Goal: Task Accomplishment & Management: Use online tool/utility

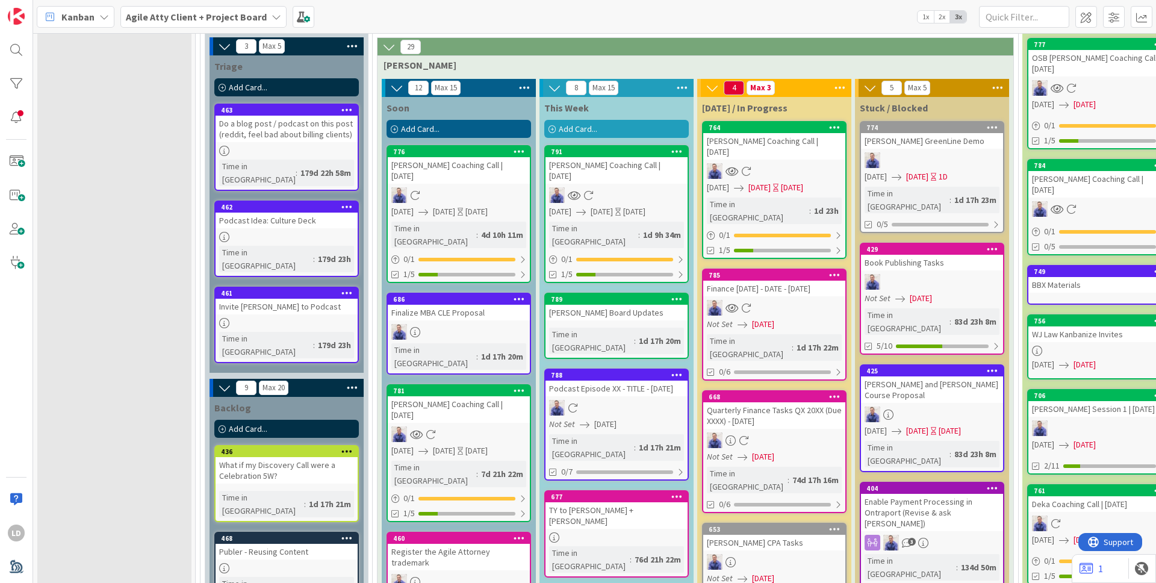
scroll to position [157, 0]
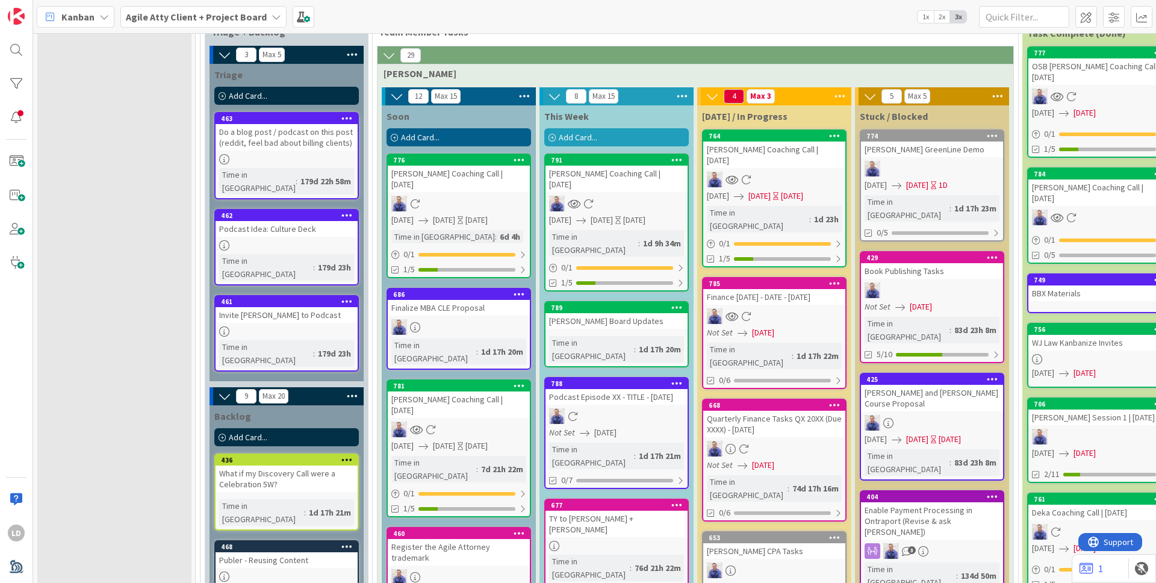
click at [450, 175] on div "[PERSON_NAME] Coaching Call | [DATE]" at bounding box center [459, 179] width 142 height 26
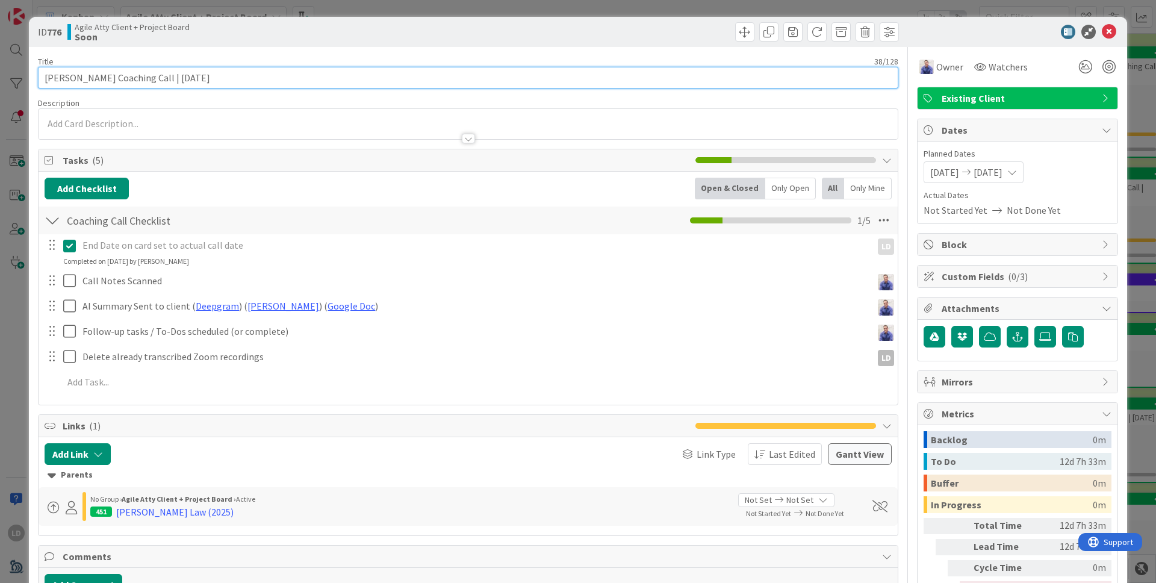
click at [333, 84] on input "[PERSON_NAME] Coaching Call | [DATE]" at bounding box center [468, 78] width 860 height 22
type input "[PERSON_NAME] Coaching Call | [DATE] NEED TO RESCHEDULE"
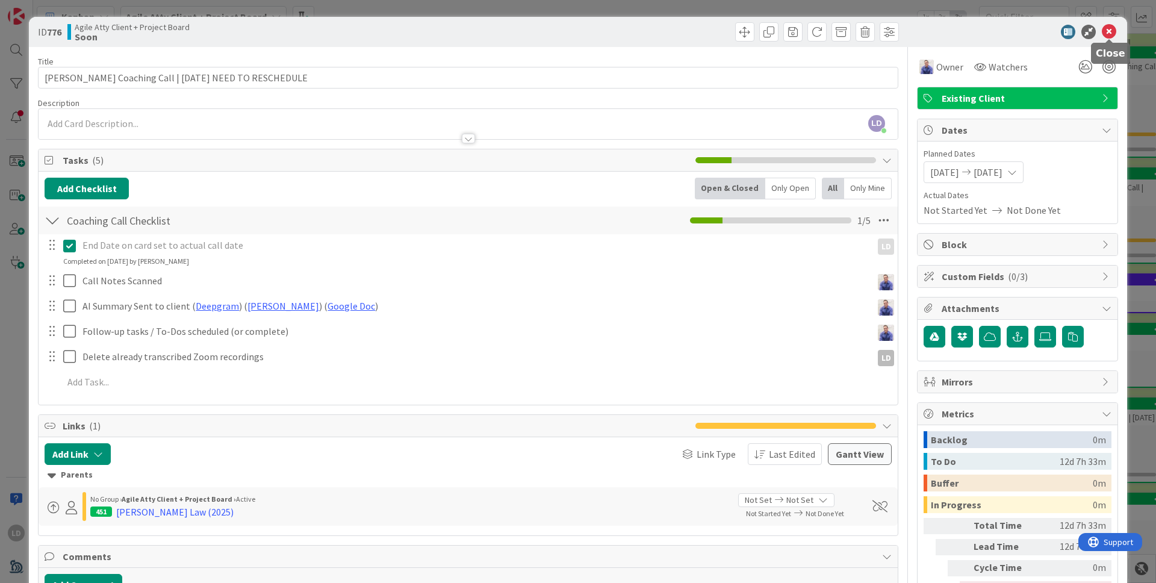
click at [909, 29] on icon at bounding box center [1108, 32] width 14 height 14
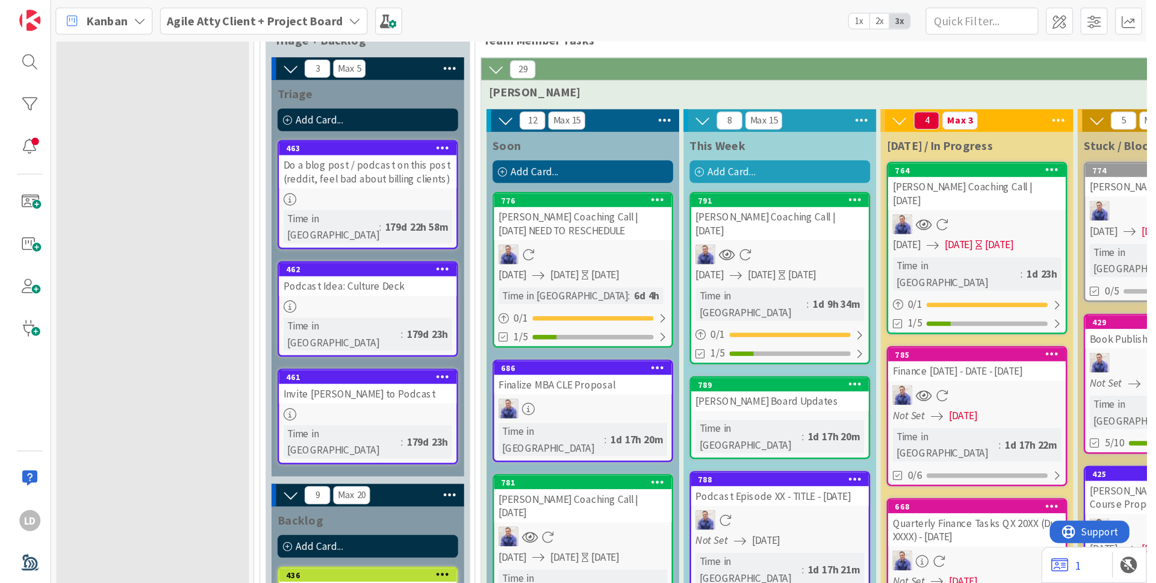
scroll to position [157, 0]
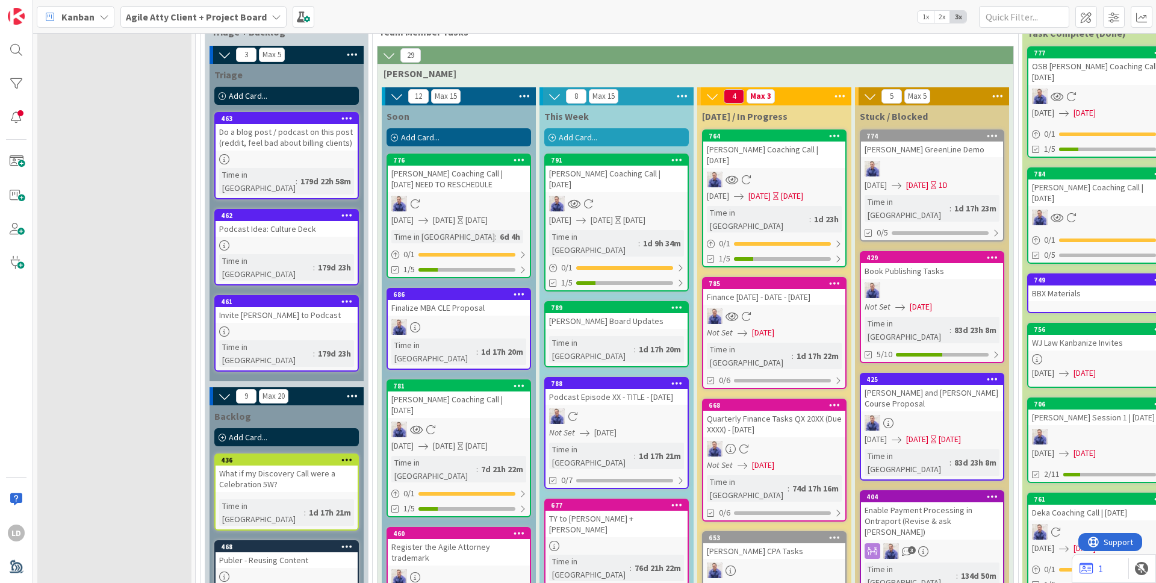
click at [522, 159] on icon at bounding box center [518, 159] width 11 height 8
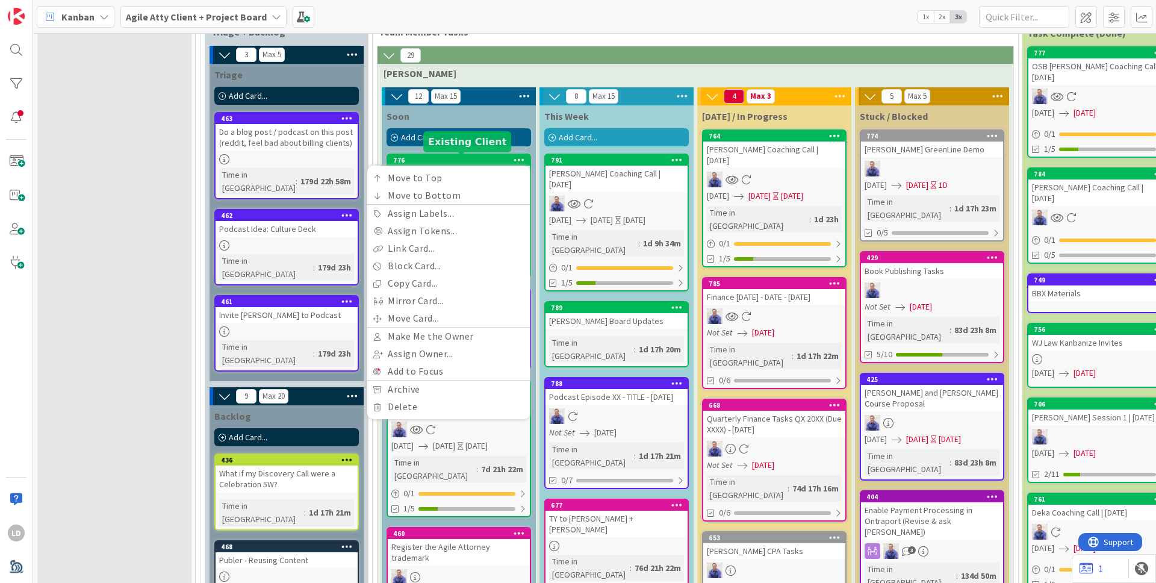
click at [471, 158] on div "776" at bounding box center [461, 160] width 137 height 8
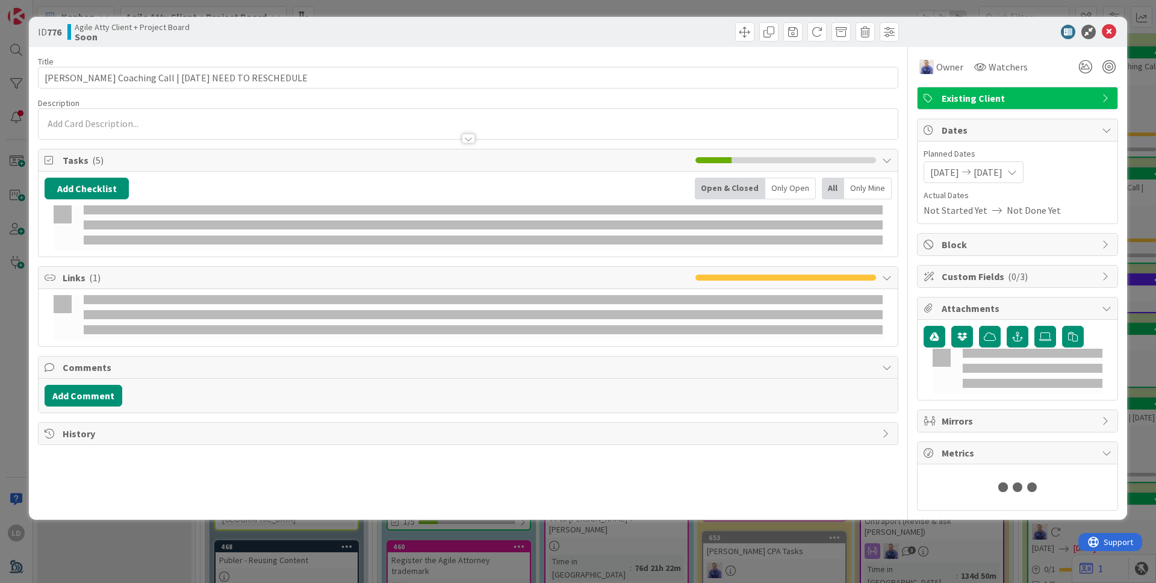
click at [457, 173] on div "Add Checklist Open & Closed Only Open All Only Mine" at bounding box center [468, 214] width 859 height 85
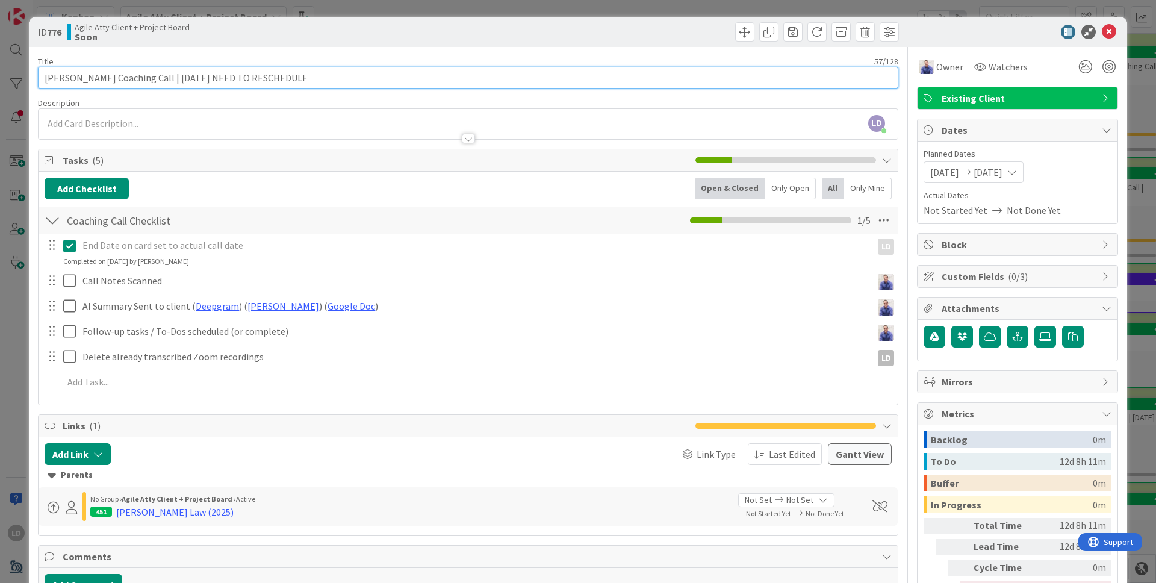
drag, startPoint x: 159, startPoint y: 73, endPoint x: 448, endPoint y: 61, distance: 289.2
click at [448, 61] on div "Title 57 / 128 [PERSON_NAME] Coaching Call | [DATE] NEED TO RESCHEDULE" at bounding box center [468, 72] width 860 height 33
click at [392, 79] on input "[PERSON_NAME] Coaching Call | [DATE] NEED TO RESCHEDULE" at bounding box center [468, 78] width 860 height 22
drag, startPoint x: 356, startPoint y: 76, endPoint x: 161, endPoint y: 75, distance: 194.4
click at [161, 75] on input "[PERSON_NAME] Coaching Call | [DATE] NEED TO RESCHEDULE" at bounding box center [468, 78] width 860 height 22
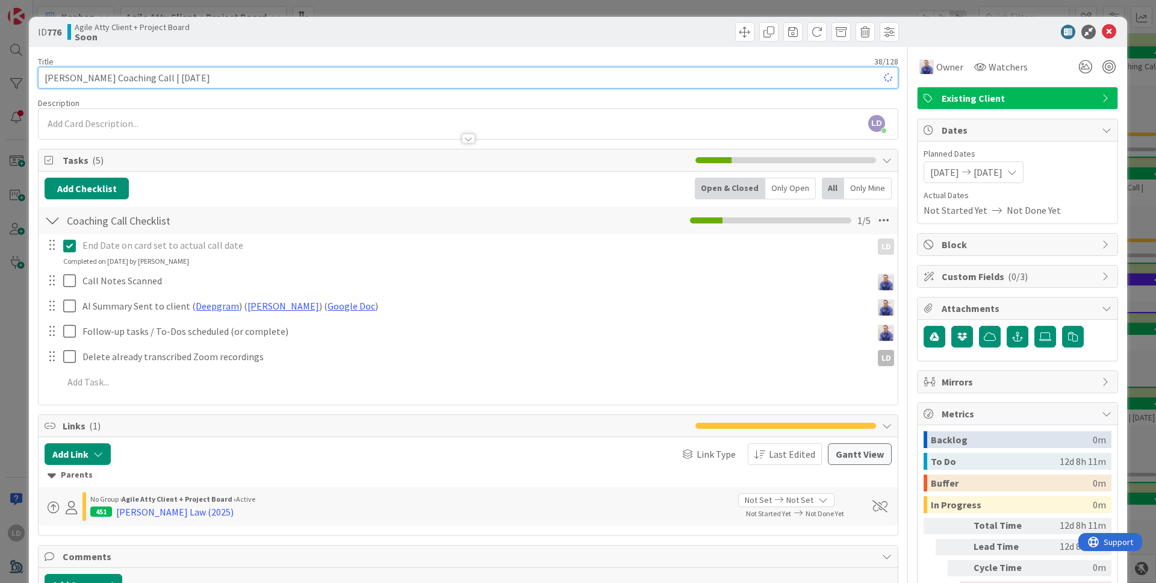
type input "[PERSON_NAME] Coaching Call | [DATE]"
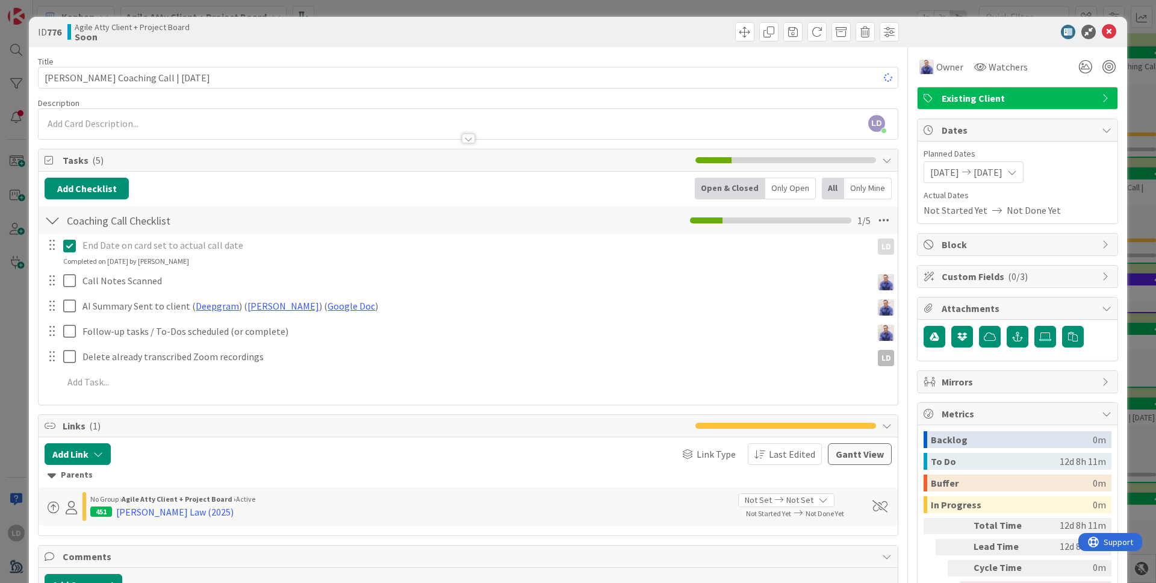
click at [909, 176] on span "[DATE]" at bounding box center [944, 172] width 29 height 14
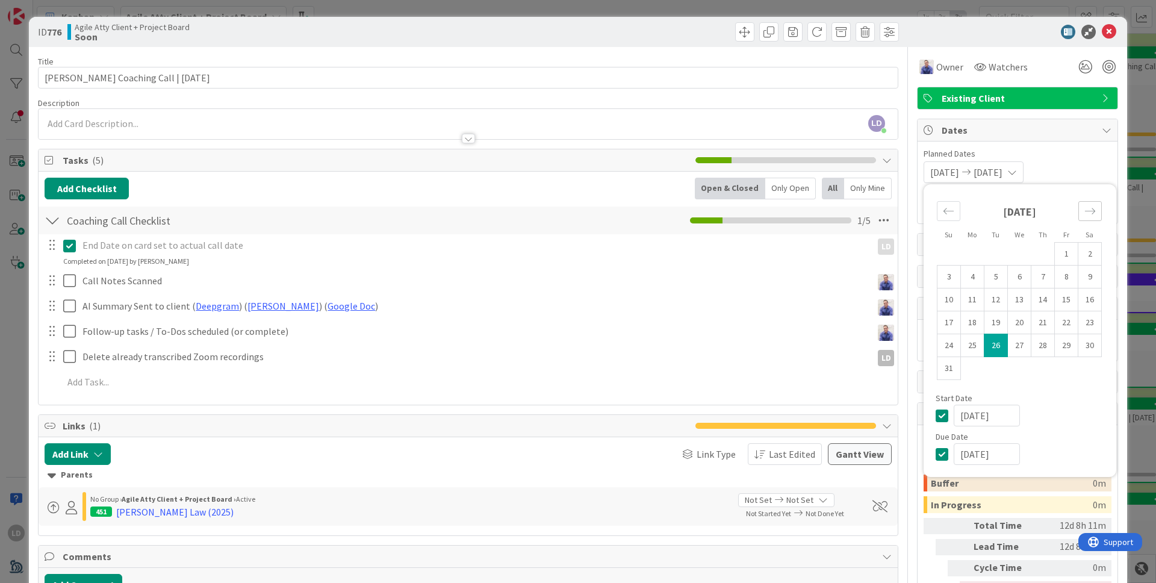
click at [909, 206] on icon "Move forward to switch to the next month." at bounding box center [1089, 210] width 11 height 11
click at [909, 281] on td "9" at bounding box center [995, 276] width 23 height 23
type input "[DATE]"
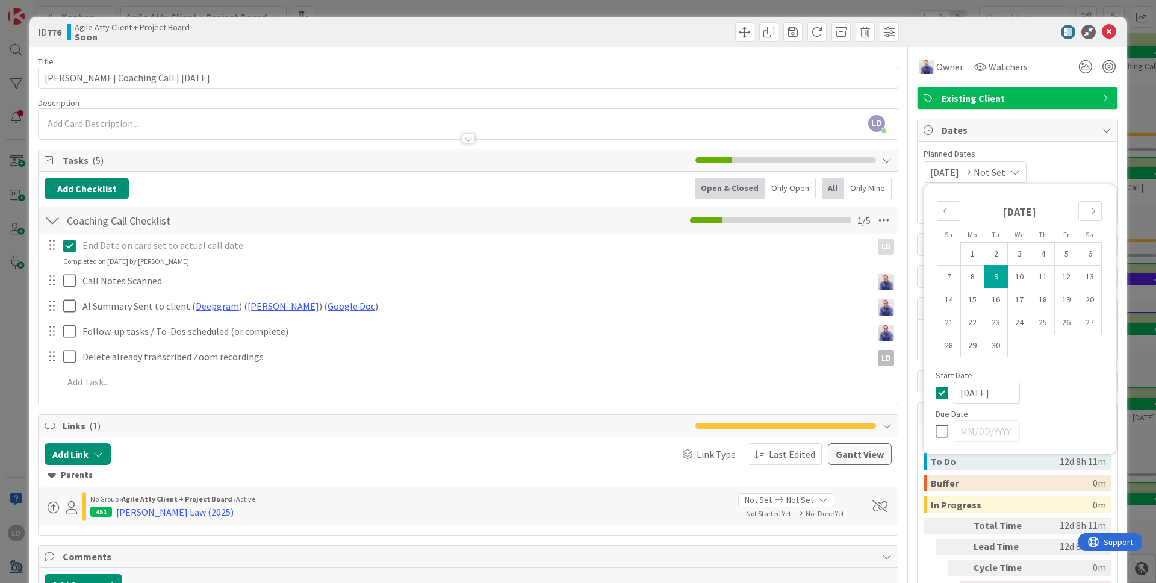
click at [909, 278] on td "9" at bounding box center [995, 276] width 23 height 23
type input "[DATE]"
click at [909, 166] on div "[DATE] [DATE] Su Mo Tu We Th Fr Sa [DATE] 1 2 3 4 5 6 7 8 9 10 11 12 13 14 15 1…" at bounding box center [1017, 172] width 188 height 22
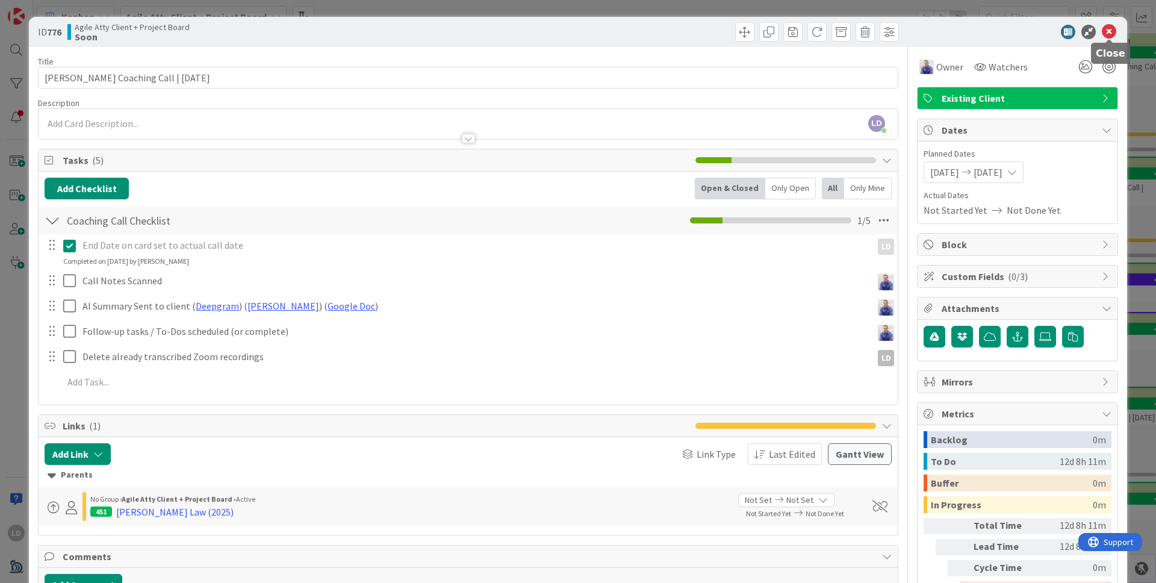
click at [909, 34] on icon at bounding box center [1108, 32] width 14 height 14
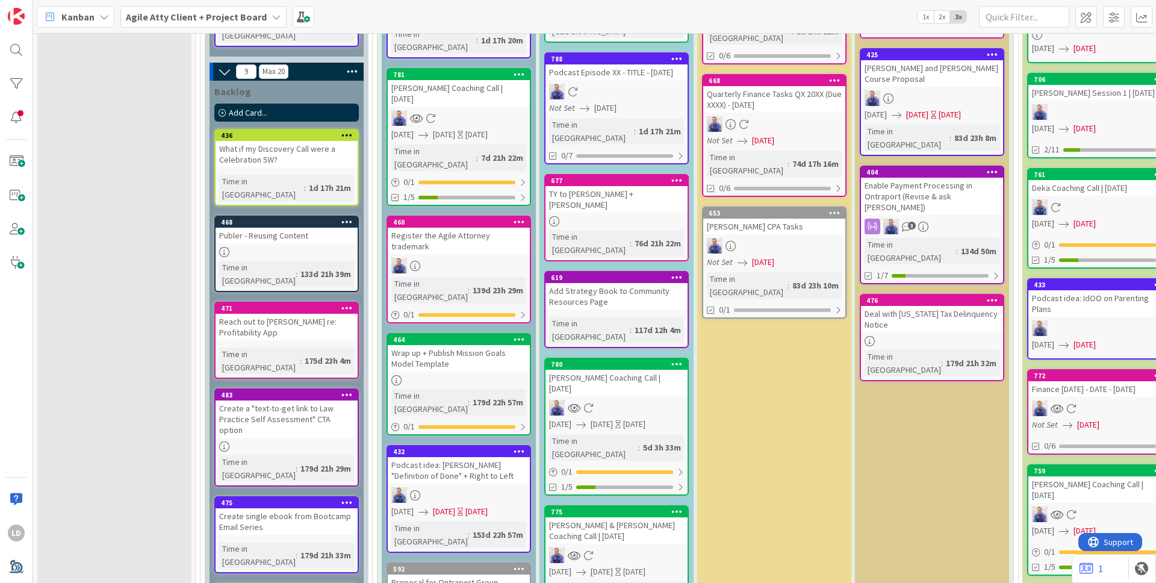
scroll to position [521, 0]
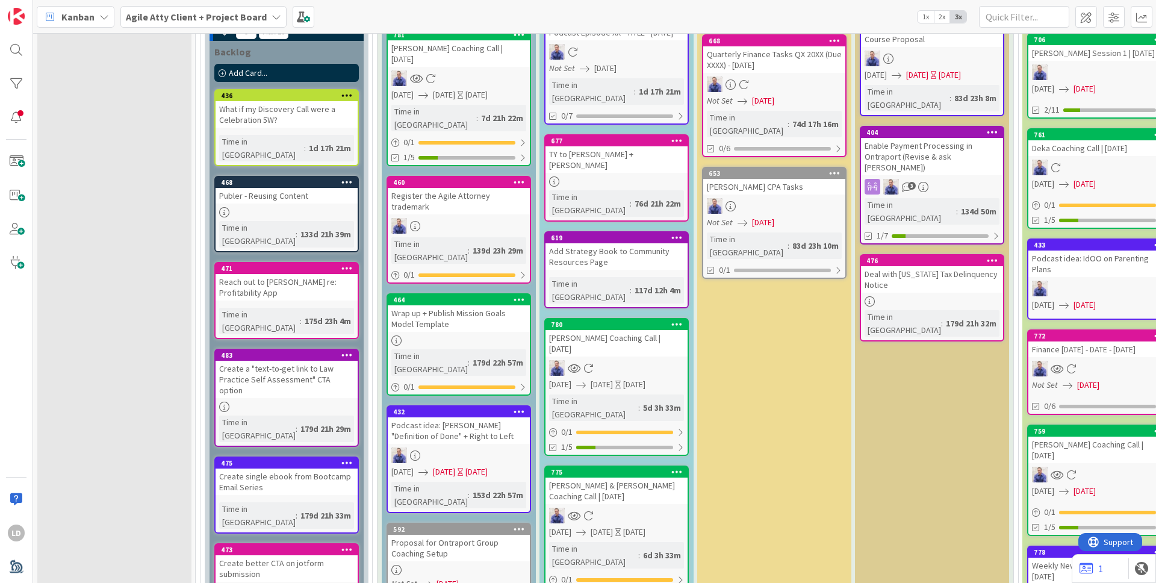
click at [675, 320] on icon at bounding box center [676, 324] width 11 height 8
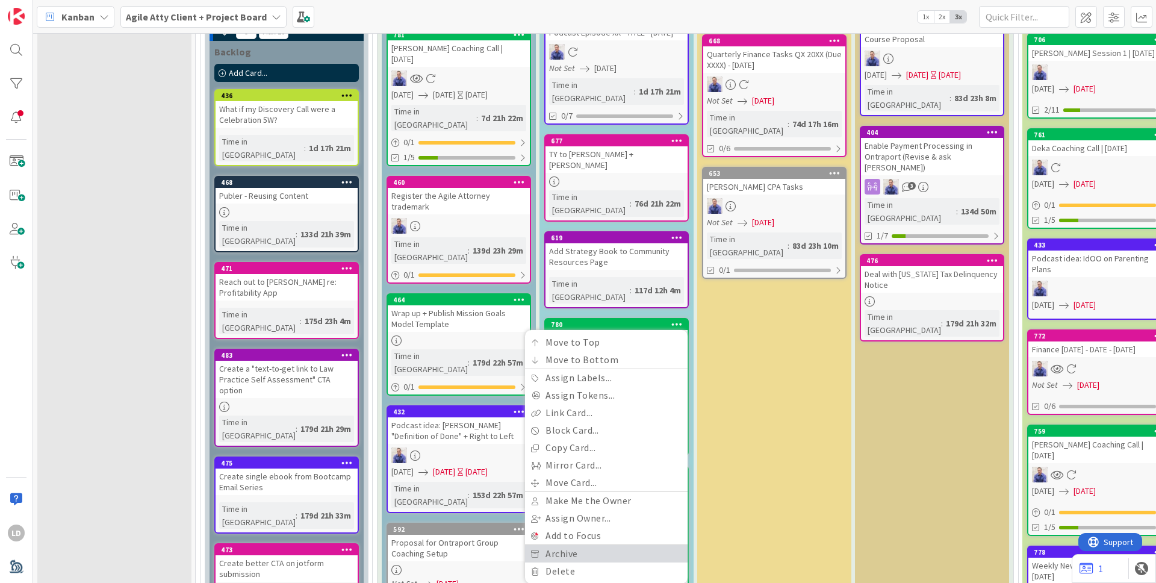
click at [572, 466] on link "Archive" at bounding box center [606, 553] width 163 height 17
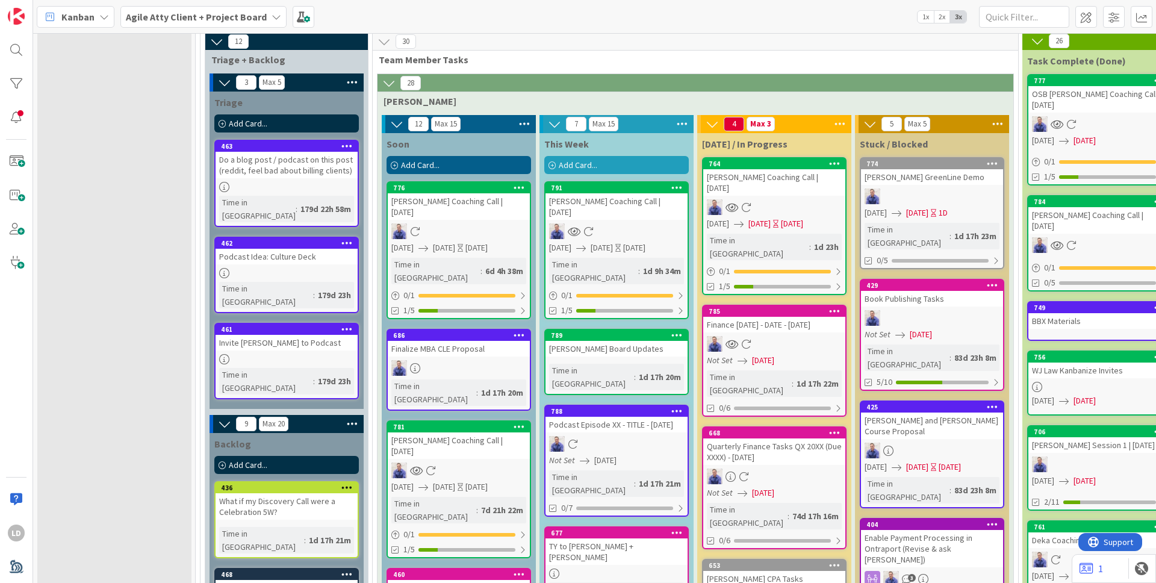
scroll to position [0, 0]
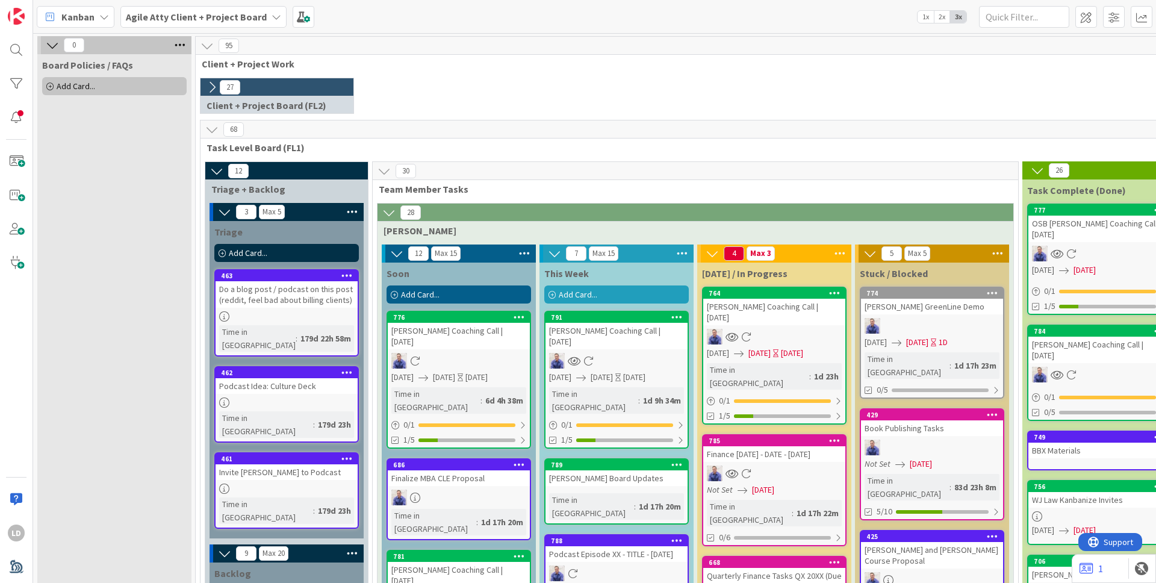
click at [213, 84] on icon at bounding box center [211, 87] width 13 height 13
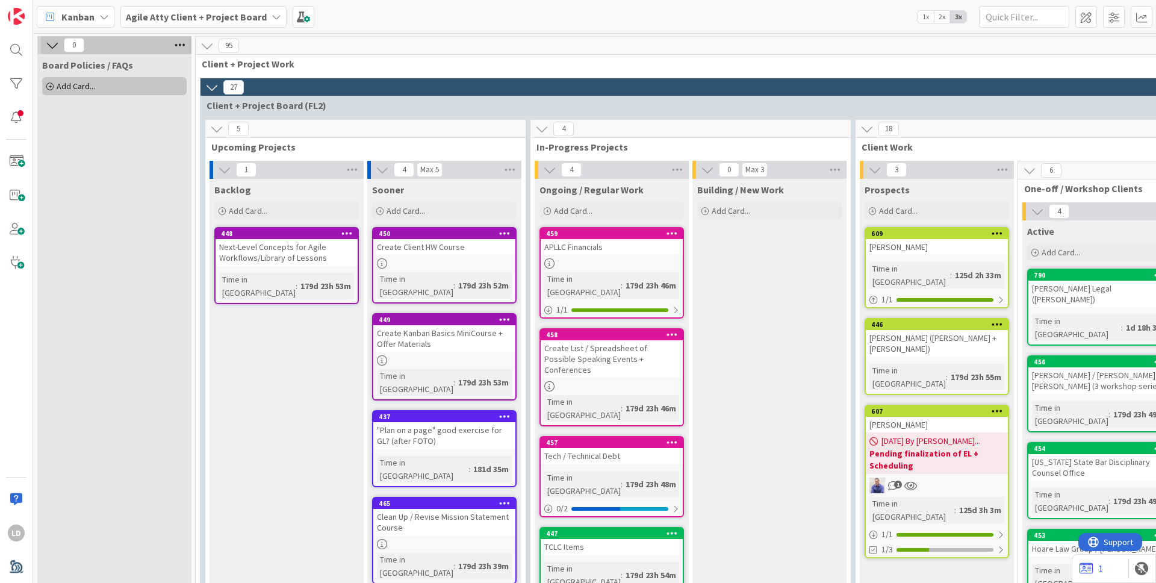
click at [212, 87] on icon at bounding box center [211, 87] width 13 height 13
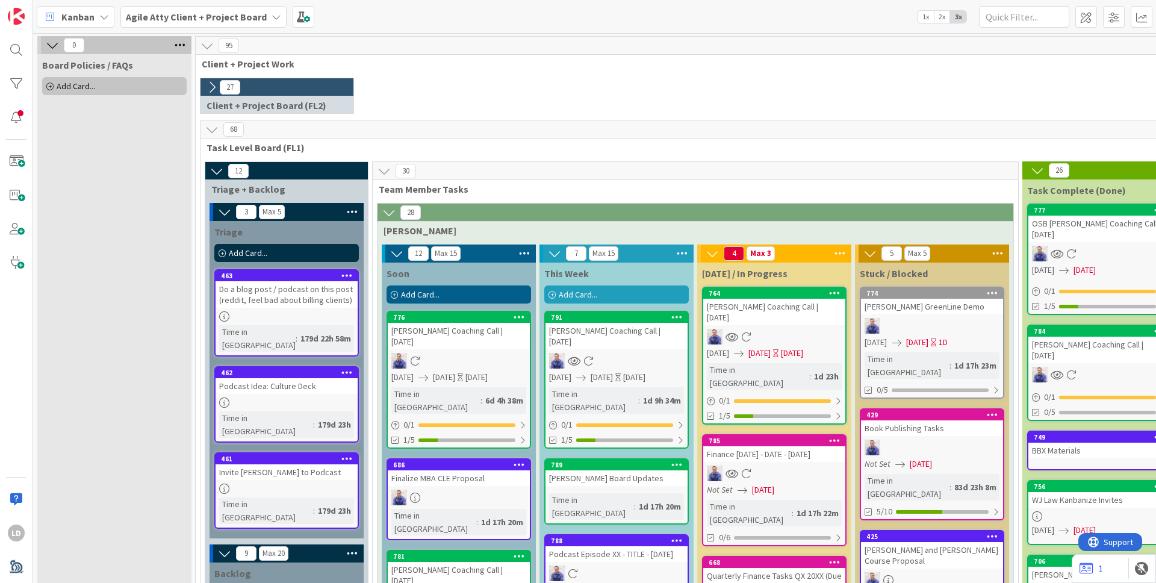
click at [212, 87] on icon at bounding box center [211, 87] width 13 height 13
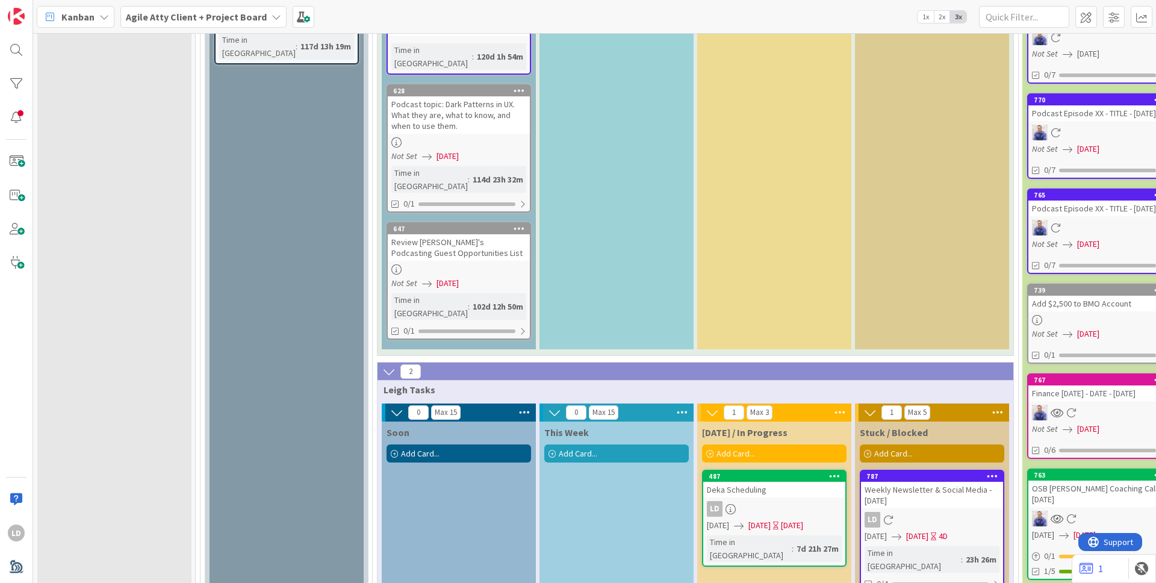
scroll to position [2571, 0]
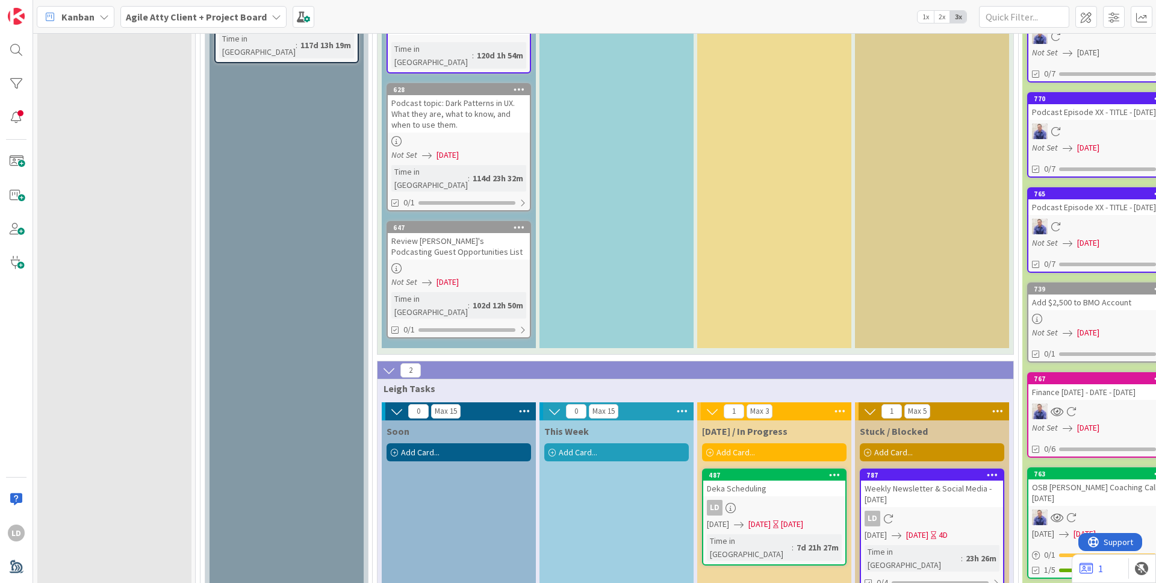
click at [730, 466] on div "Deka Scheduling" at bounding box center [774, 488] width 142 height 16
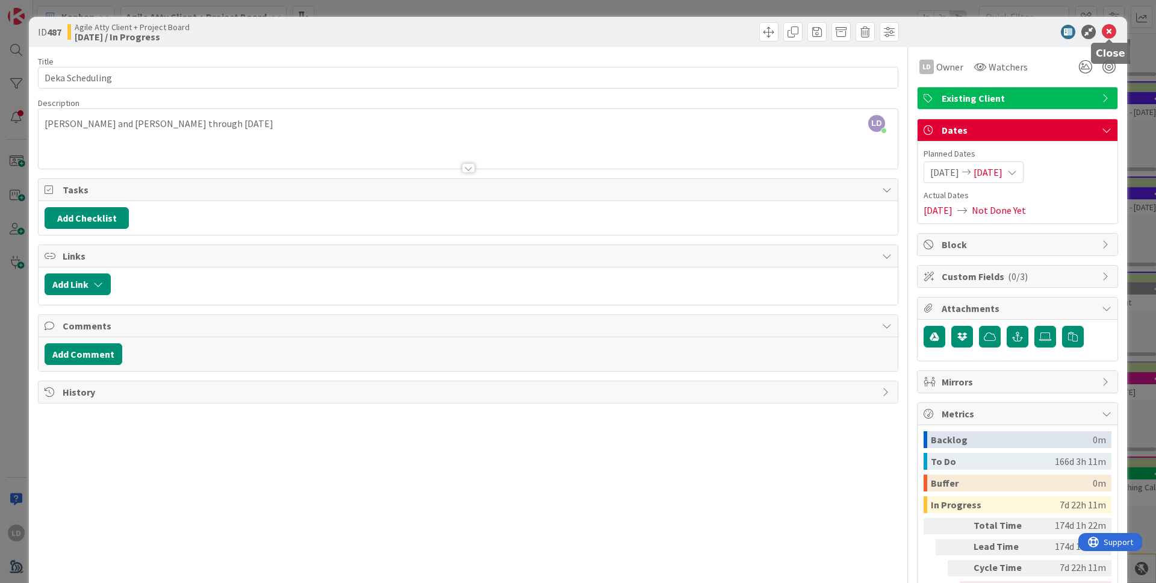
click at [909, 31] on icon at bounding box center [1108, 32] width 14 height 14
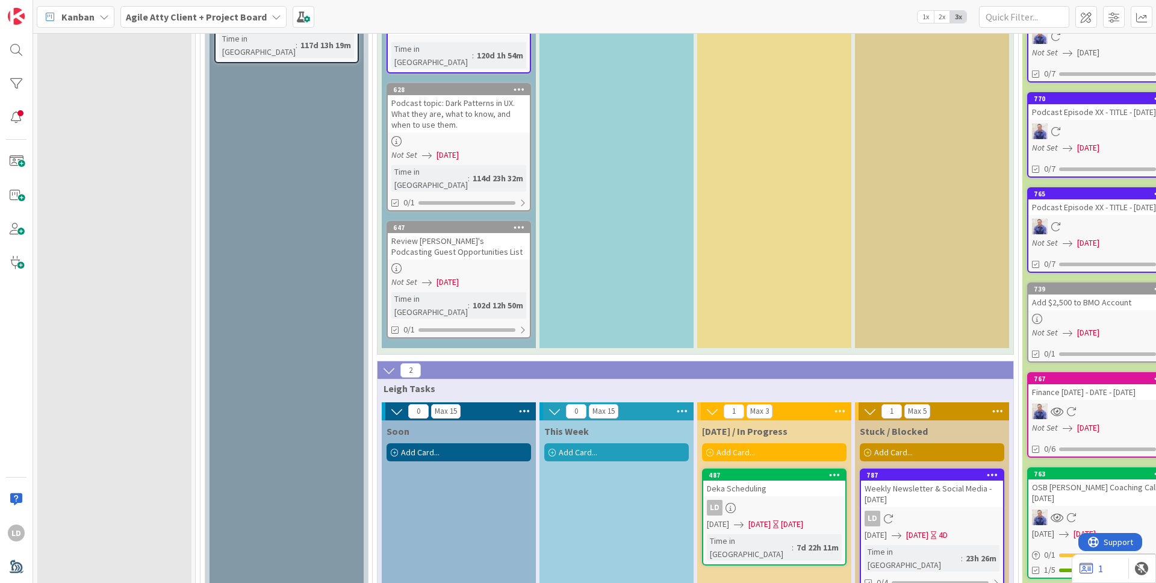
click at [750, 466] on div "Deka Scheduling" at bounding box center [774, 488] width 142 height 16
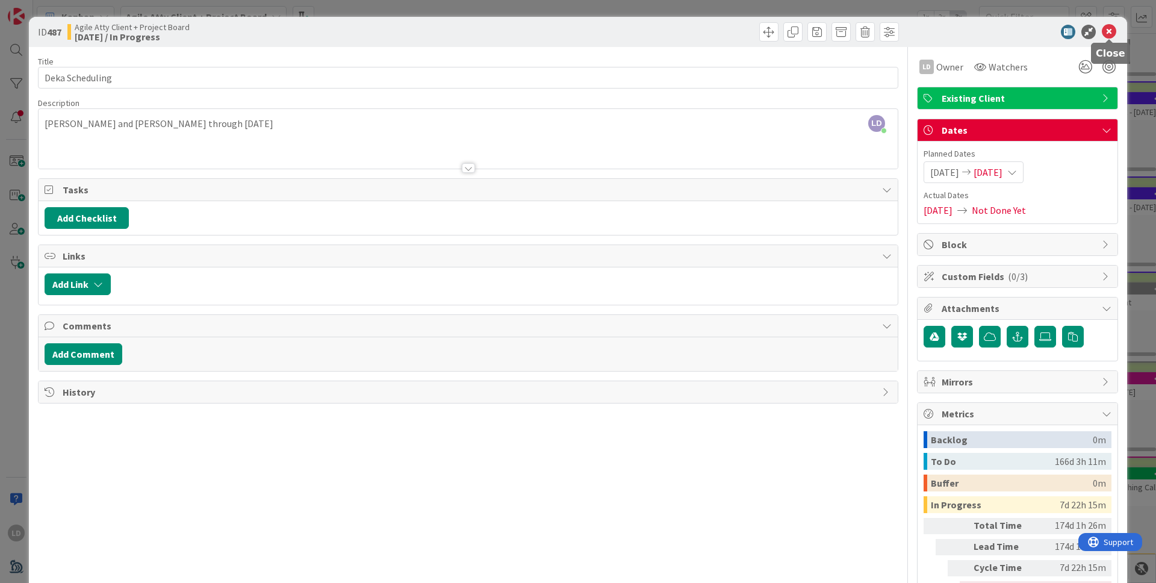
click at [909, 33] on icon at bounding box center [1108, 32] width 14 height 14
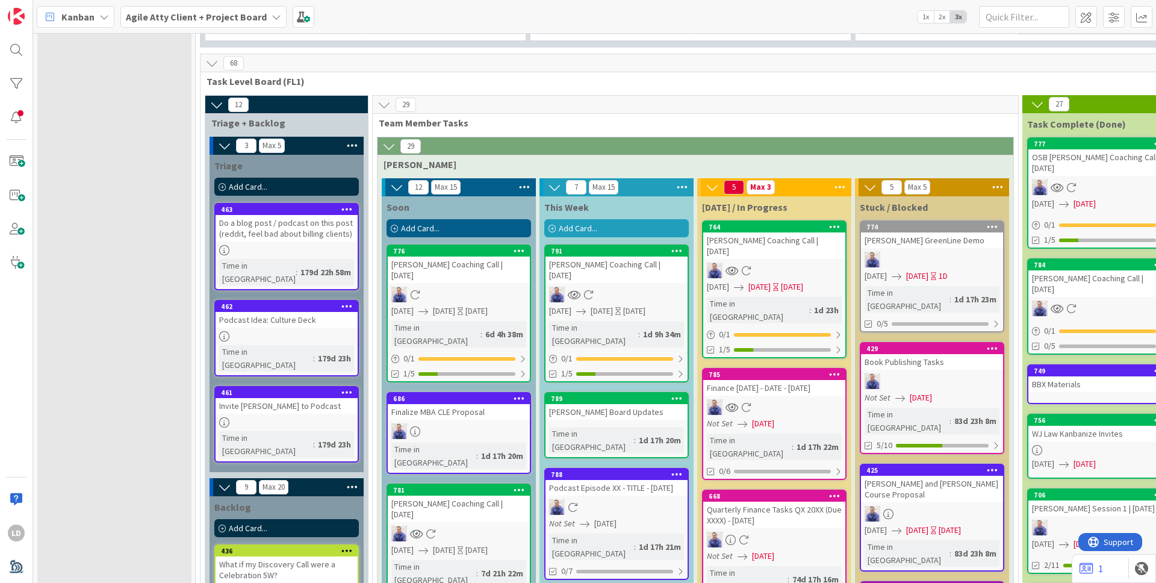
scroll to position [1287, 0]
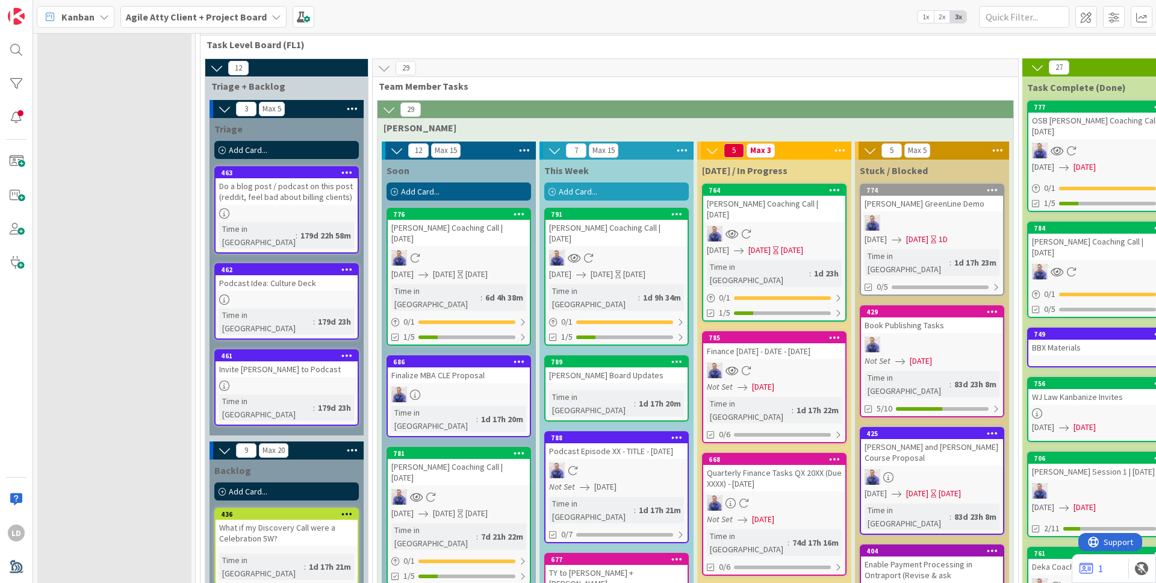
drag, startPoint x: 658, startPoint y: 413, endPoint x: 244, endPoint y: 0, distance: 584.3
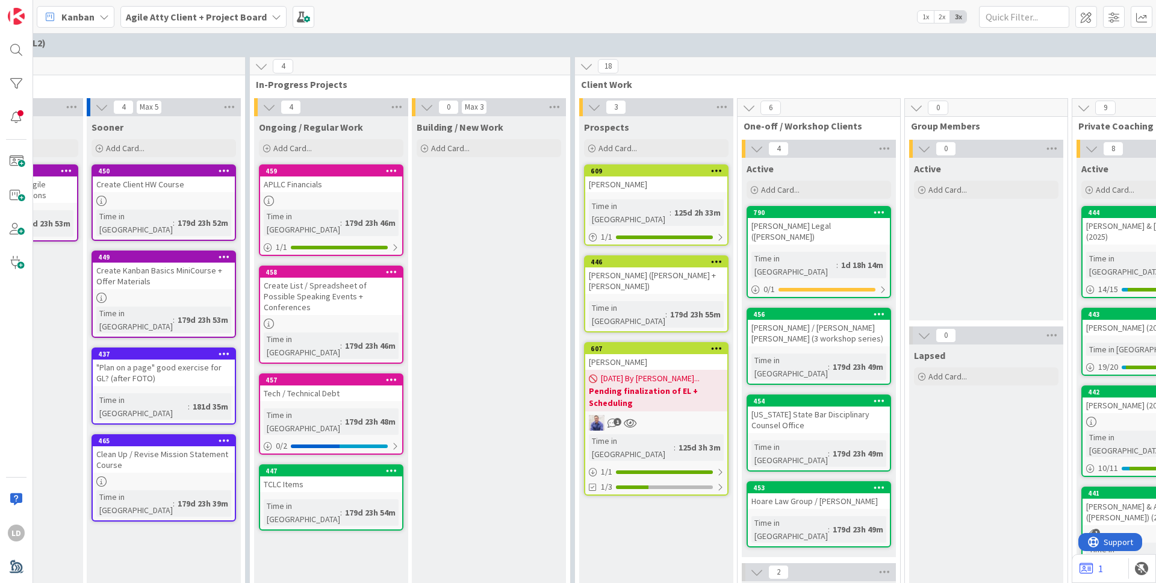
scroll to position [63, 279]
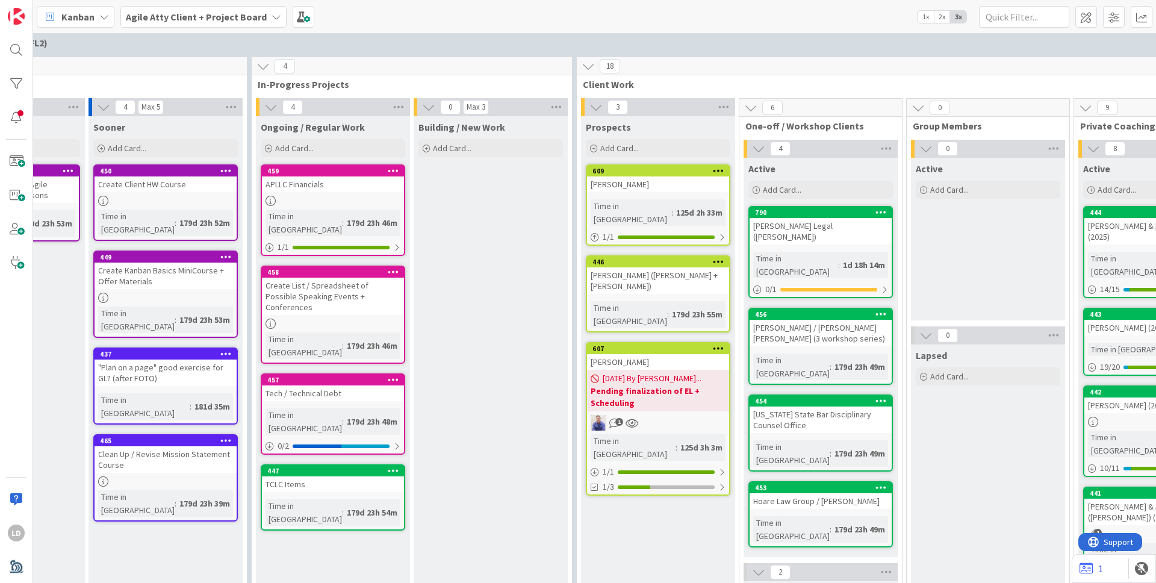
click at [767, 320] on div "[PERSON_NAME] / [PERSON_NAME] [PERSON_NAME] (3 workshop series)" at bounding box center [820, 333] width 142 height 26
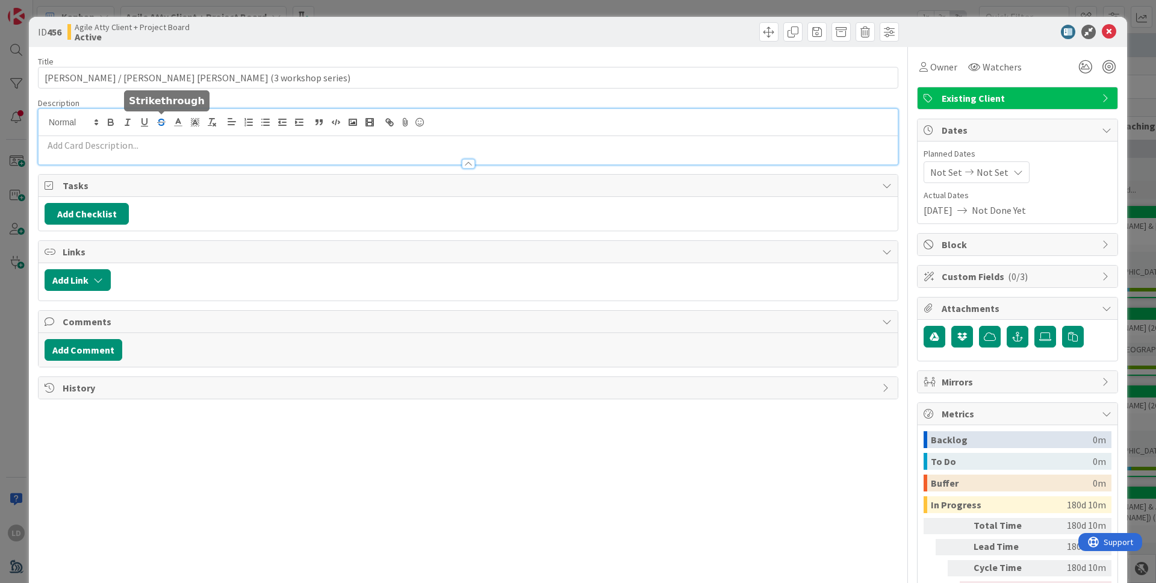
click at [158, 123] on div at bounding box center [468, 136] width 859 height 55
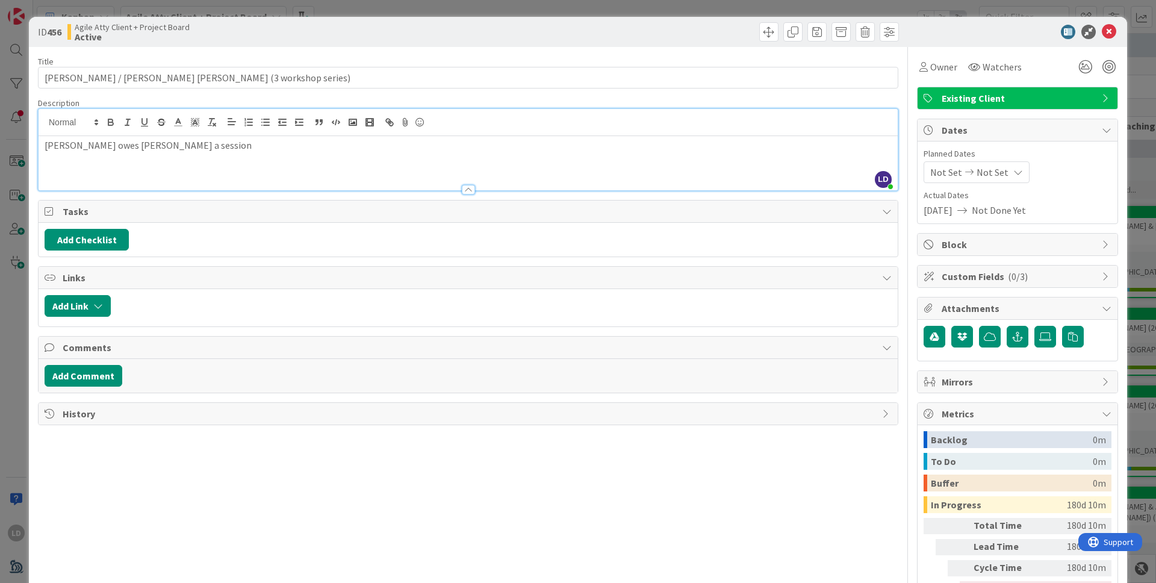
click at [820, 98] on div "Description" at bounding box center [468, 103] width 860 height 11
click at [550, 466] on div "Title 51 / 128 [PERSON_NAME] / [PERSON_NAME] [PERSON_NAME] (3 workshop series) …" at bounding box center [468, 338] width 860 height 583
click at [909, 29] on icon at bounding box center [1108, 32] width 14 height 14
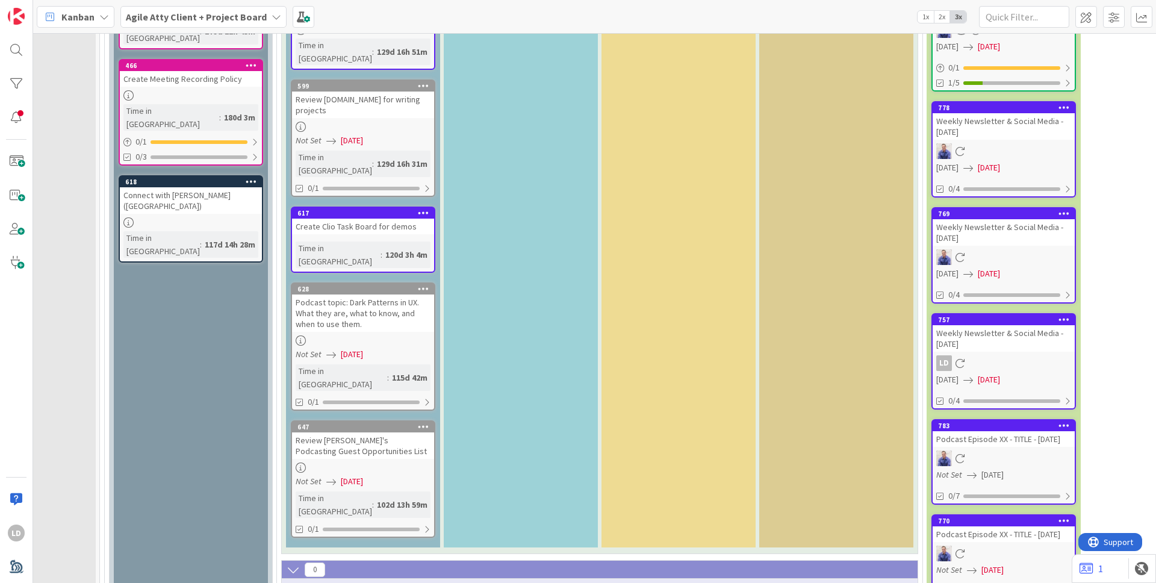
scroll to position [2398, 96]
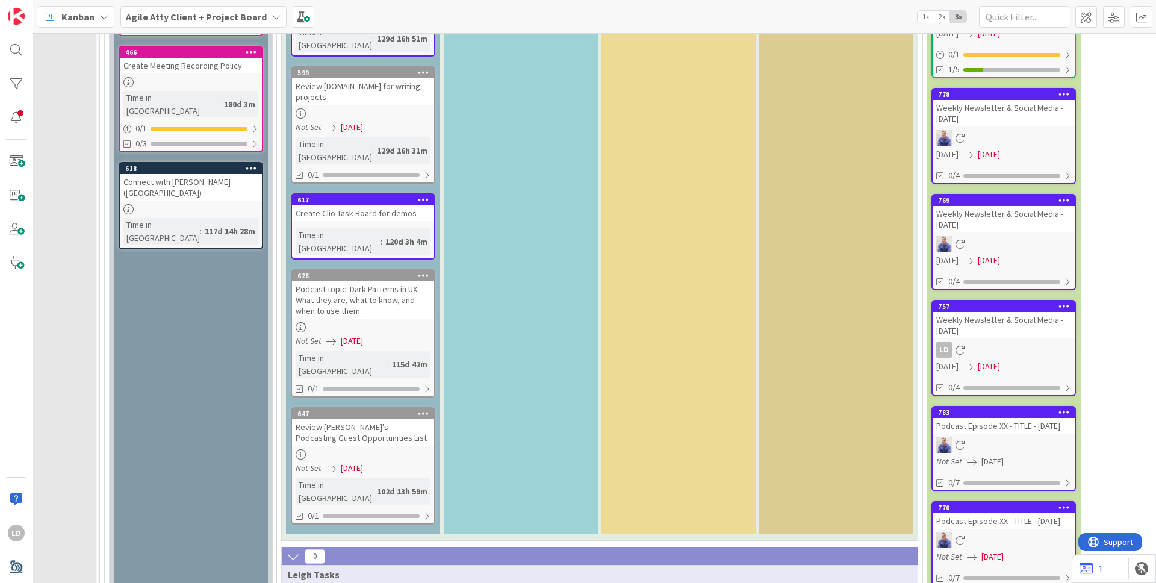
type textarea "x"
type textarea "G"
type textarea "x"
type textarea "Gr"
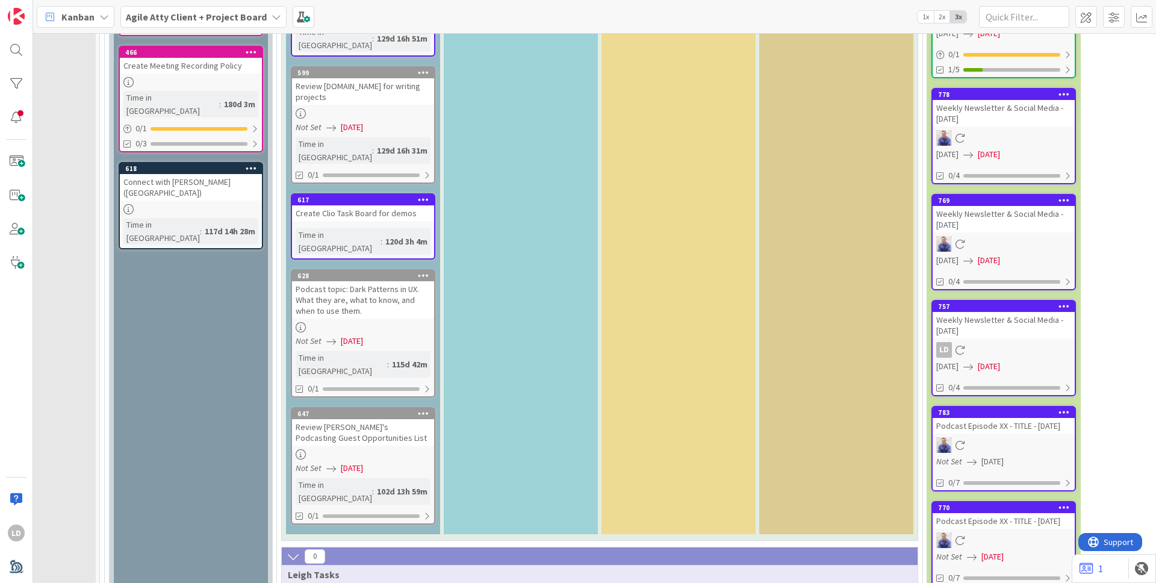
type textarea "x"
type textarea "Gre"
type textarea "x"
type textarea "Gree"
type textarea "x"
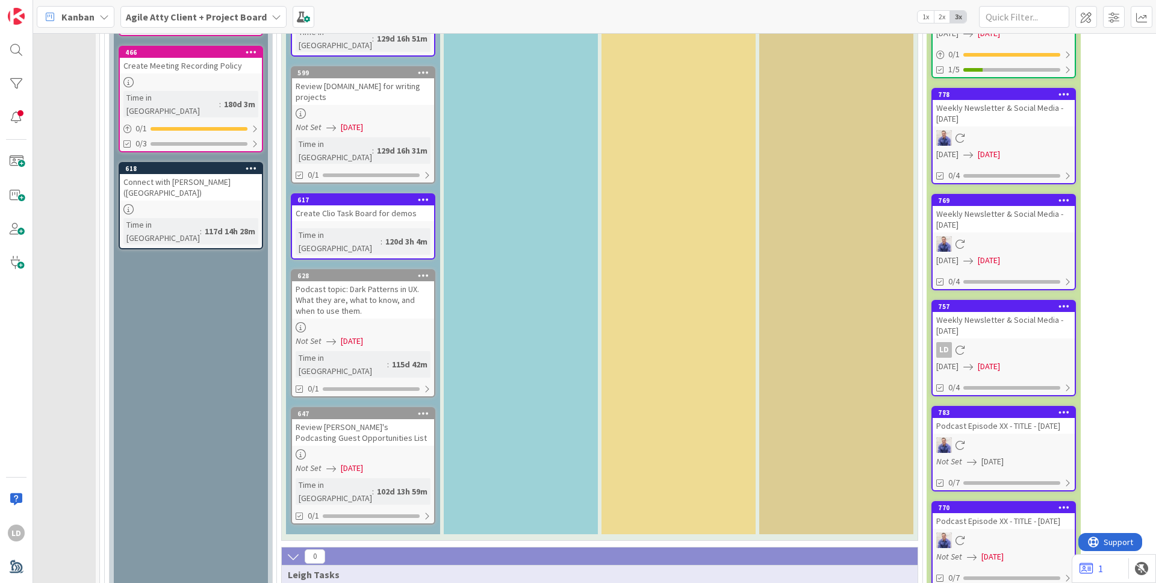
type textarea "Green"
type textarea "x"
type textarea "Green"
type textarea "x"
type textarea "Green l"
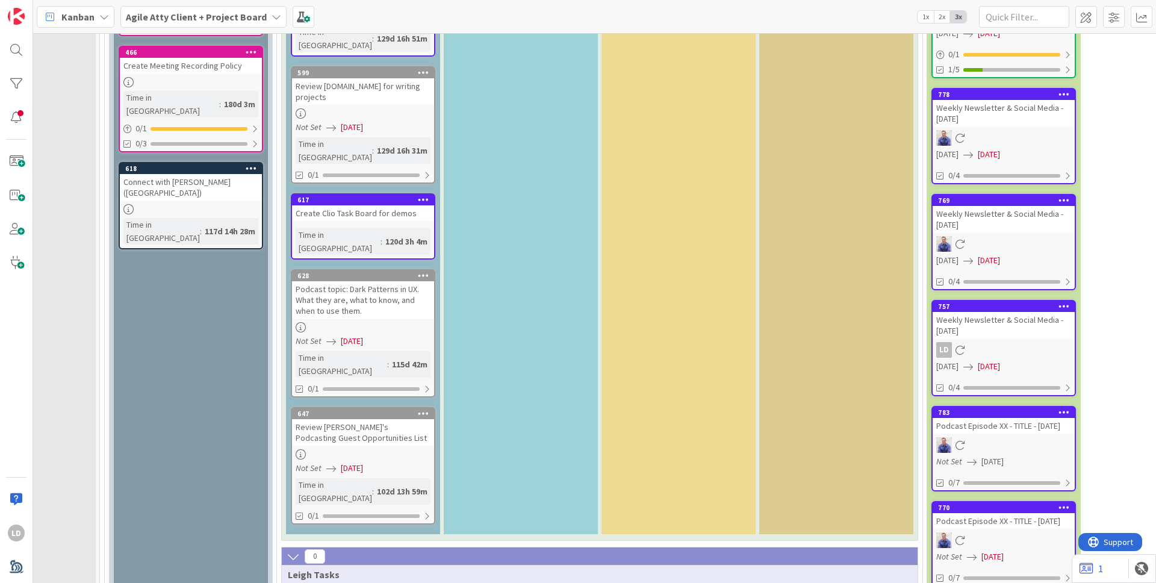
type textarea "x"
type textarea "Green li"
type textarea "x"
type textarea "Green lin"
type textarea "x"
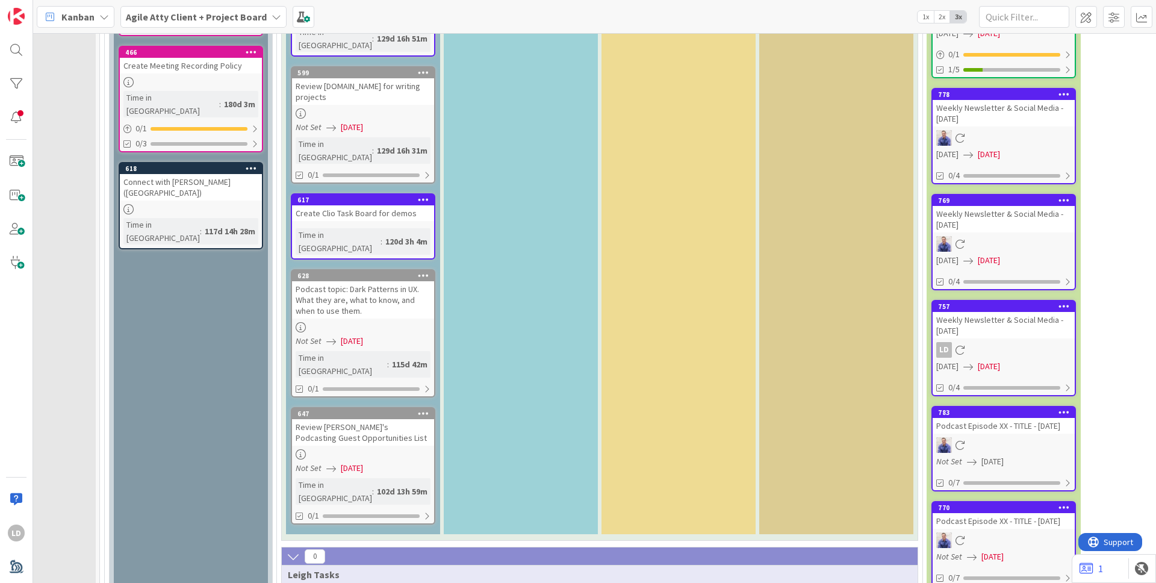
type textarea "Green line"
type textarea "x"
type textarea "Green lin"
type textarea "x"
type textarea "Green li"
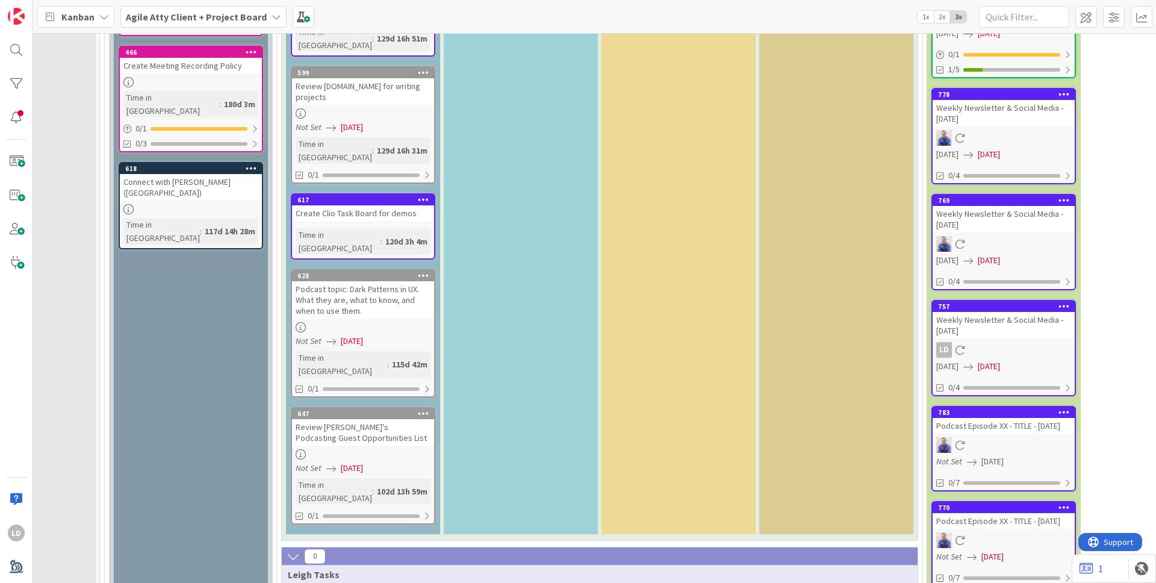
type textarea "x"
type textarea "Green l"
type textarea "x"
type textarea "Green"
type textarea "x"
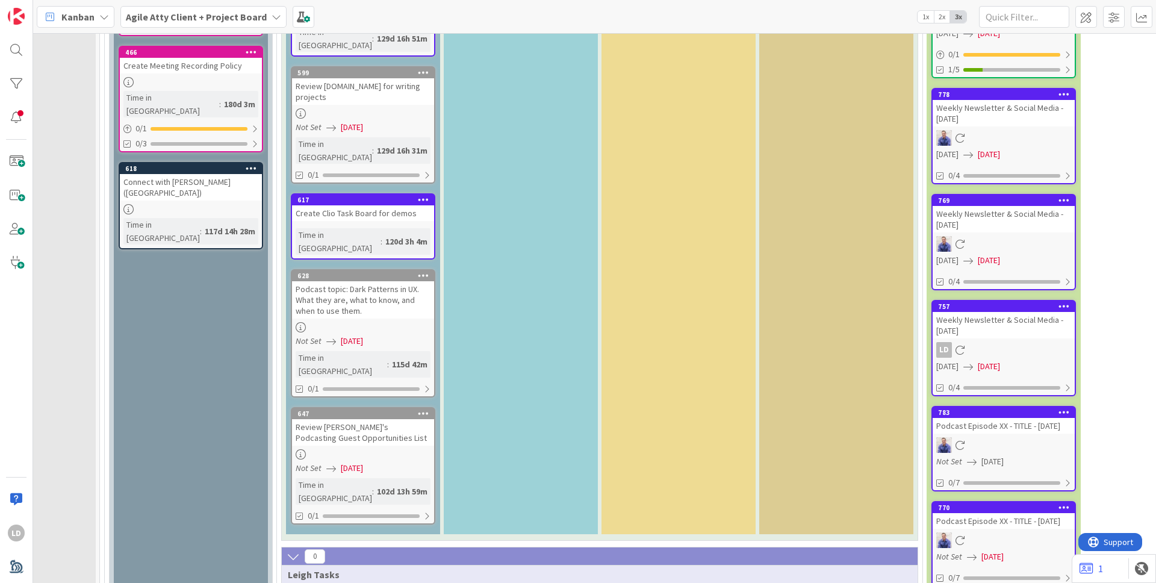
type textarea "Green"
type textarea "x"
type textarea "Greenl"
type textarea "x"
type textarea "Greenli"
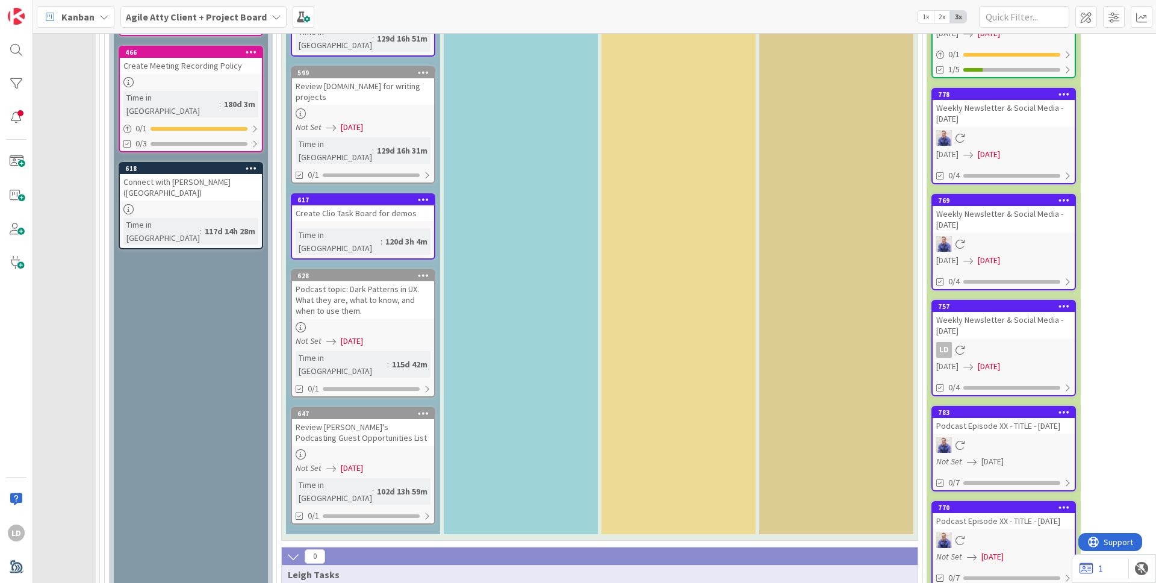
type textarea "x"
type textarea "Greenline"
type textarea "x"
type textarea "Greenline"
type textarea "x"
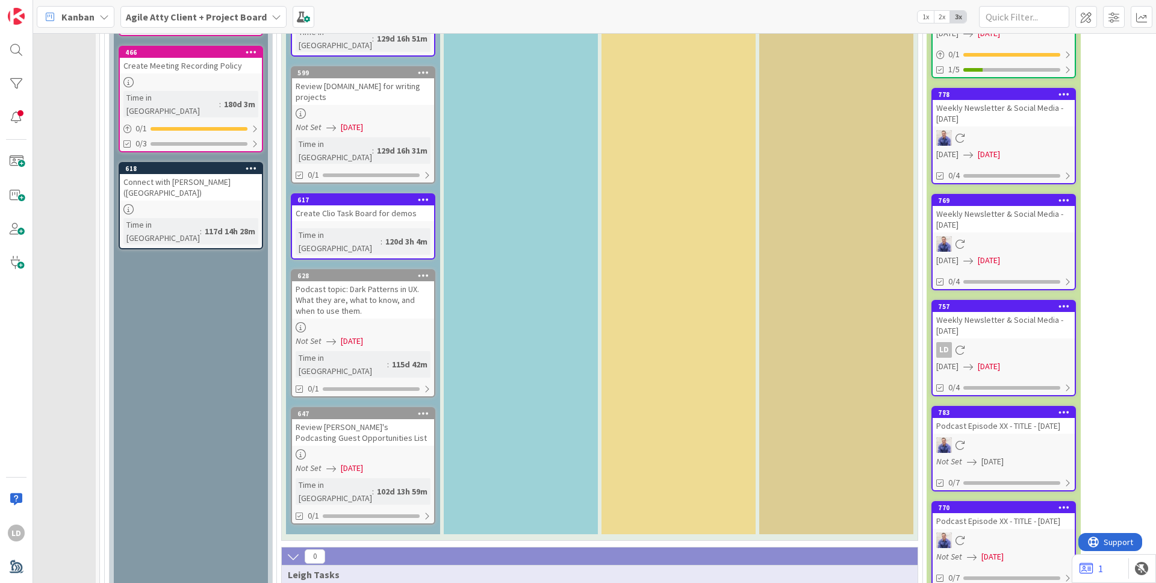
type textarea "Greenline P"
type textarea "x"
type textarea "Greenline Pr"
type textarea "x"
type textarea "Greenline Pro"
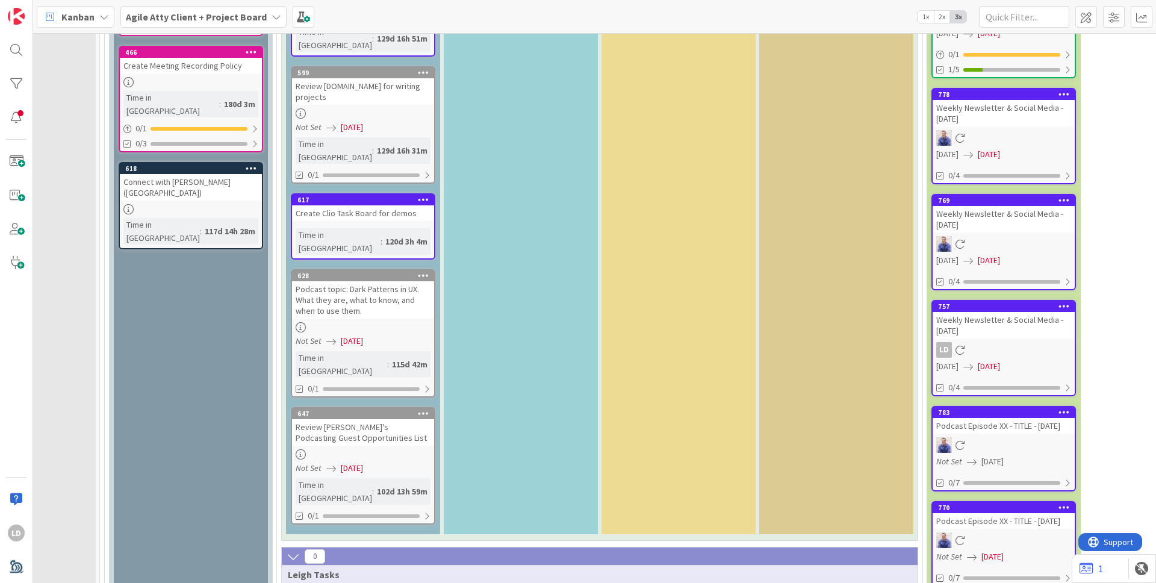
type textarea "x"
type textarea "Greenline Prop"
type textarea "x"
type textarea "Greenline Propos"
type textarea "x"
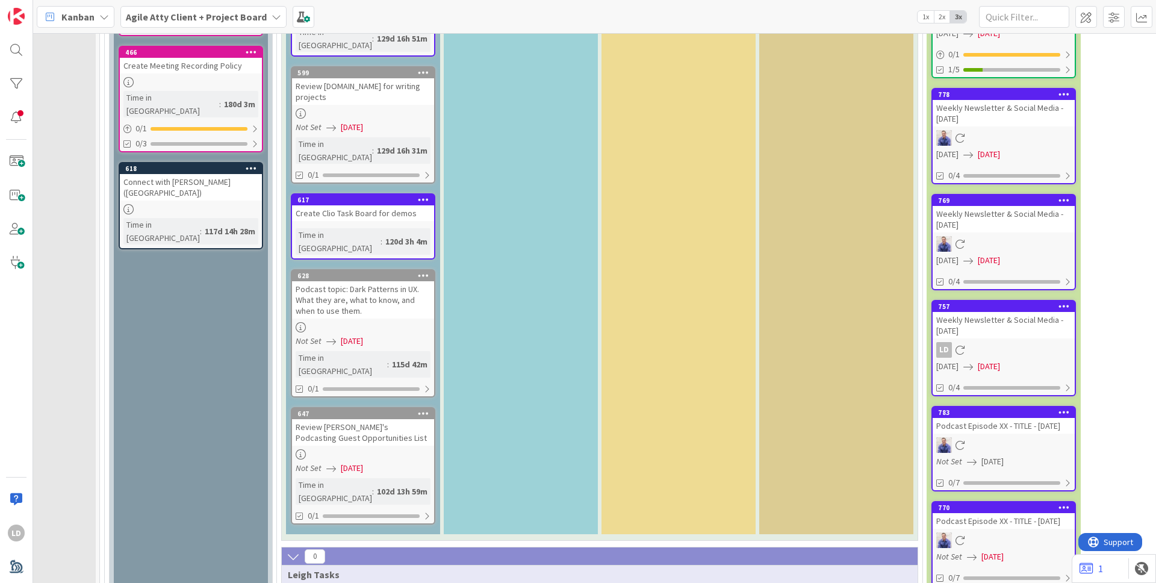
type textarea "Greenline Proposa"
type textarea "x"
type textarea "Greenline Proposal"
type textarea "x"
type textarea "Greenline Proposal"
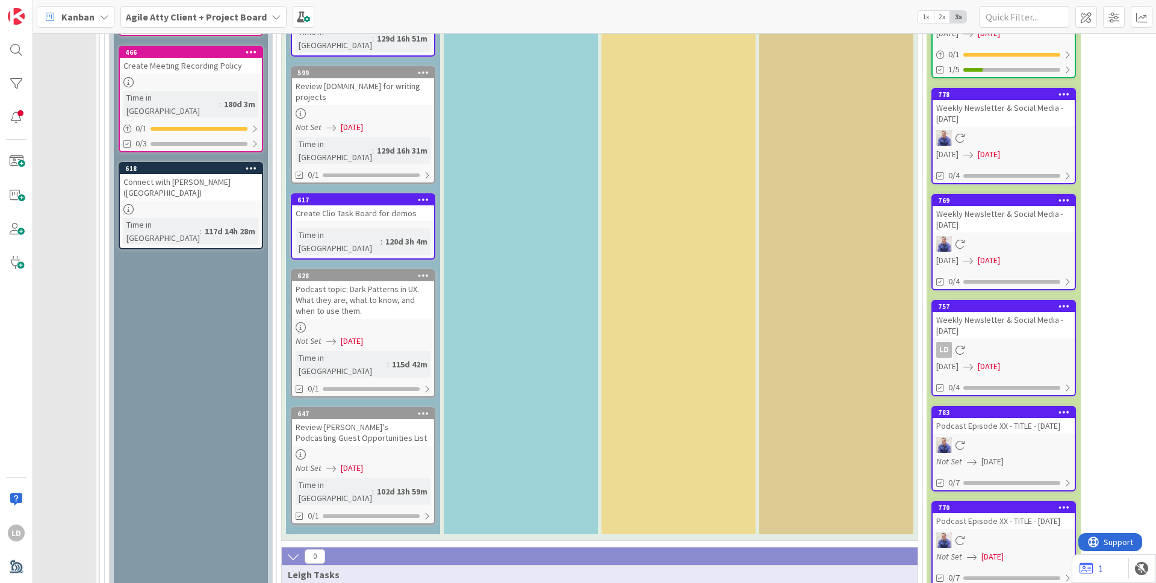
type textarea "x"
type textarea "Greenline Proposal Te"
type textarea "x"
type textarea "Greenline Proposal Tem"
type textarea "x"
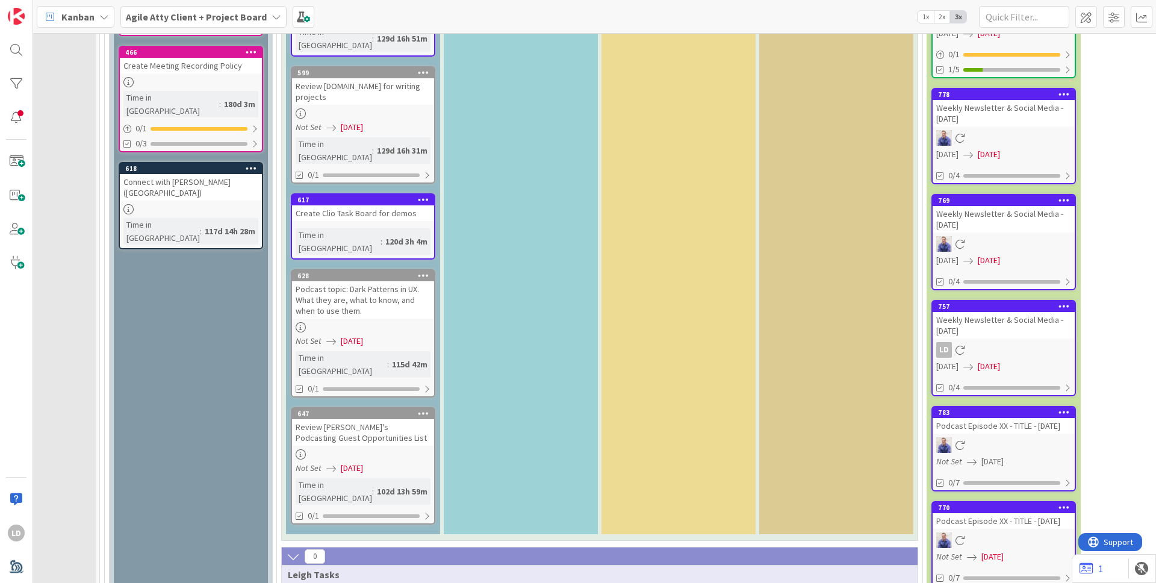
type textarea "Greenline Proposal Templ"
type textarea "x"
type textarea "Greenline Proposal Templa"
type textarea "x"
type textarea "Greenline Proposal Template"
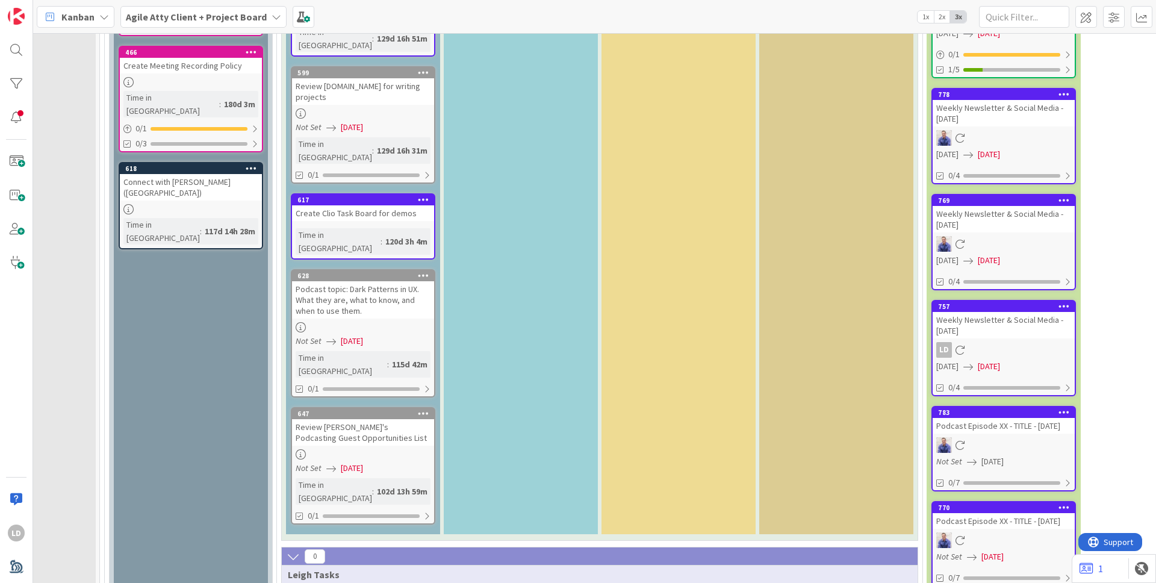
type textarea "x"
type textarea "Greenline Proposal Template"
type textarea "x"
type textarea "Greenline Proposal Template D"
type textarea "x"
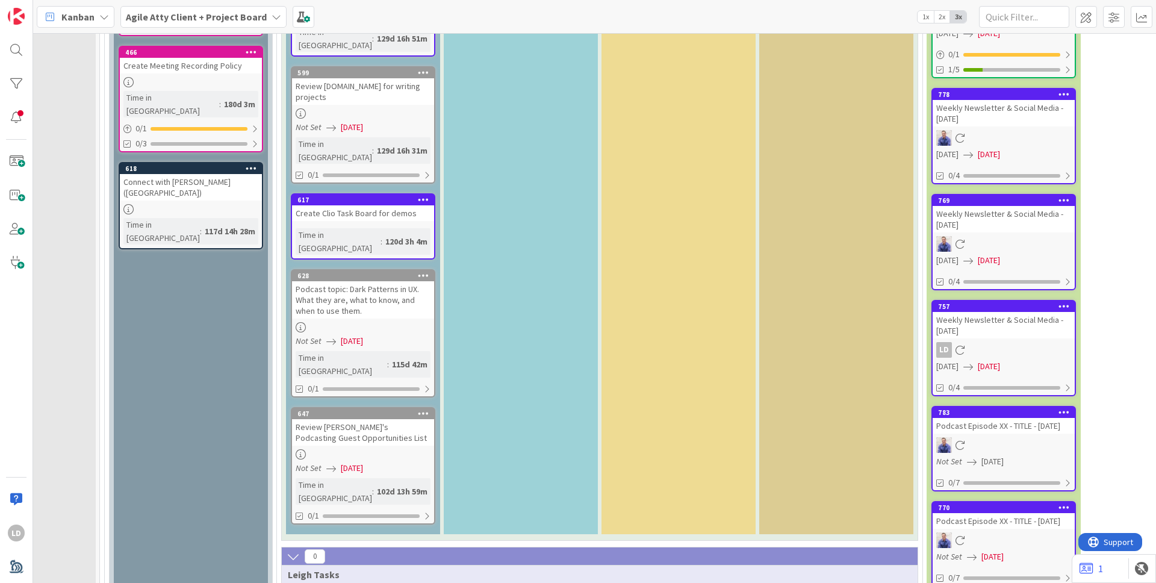
type textarea "Greenline Proposal Template Do"
type textarea "x"
type textarea "Greenline Proposal Template Doc"
type textarea "x"
type textarea "Greenline Proposal Template Docu"
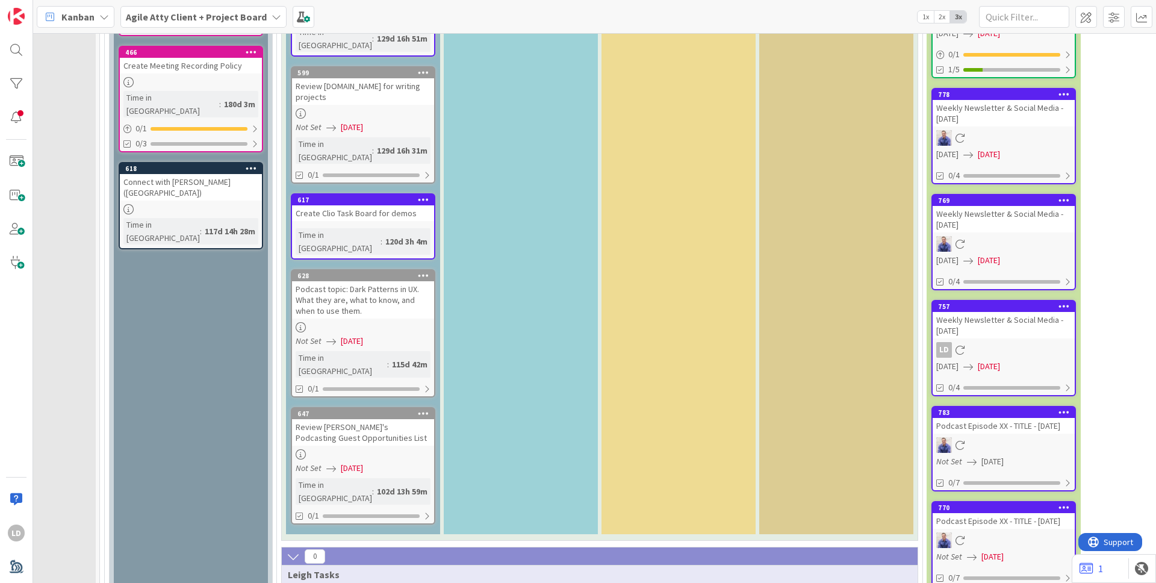
type textarea "x"
type textarea "Greenline Proposal Template Docum"
type textarea "x"
type textarea "Greenline Proposal Template Docume"
type textarea "x"
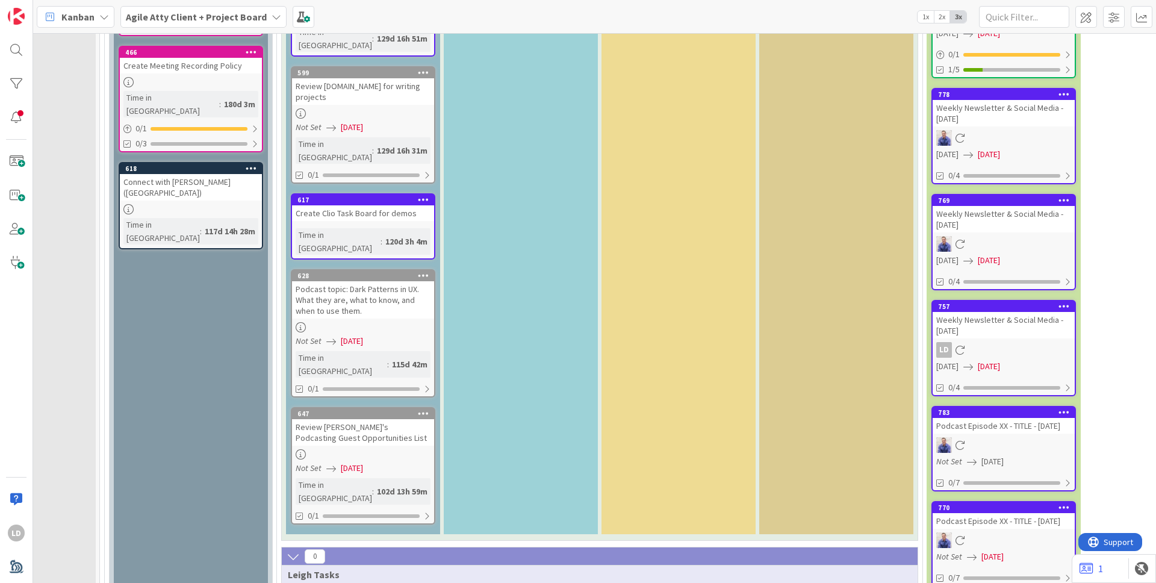
type textarea "Greenline Proposal Template Document"
type textarea "x"
type textarea "Greenline Proposal Template Document"
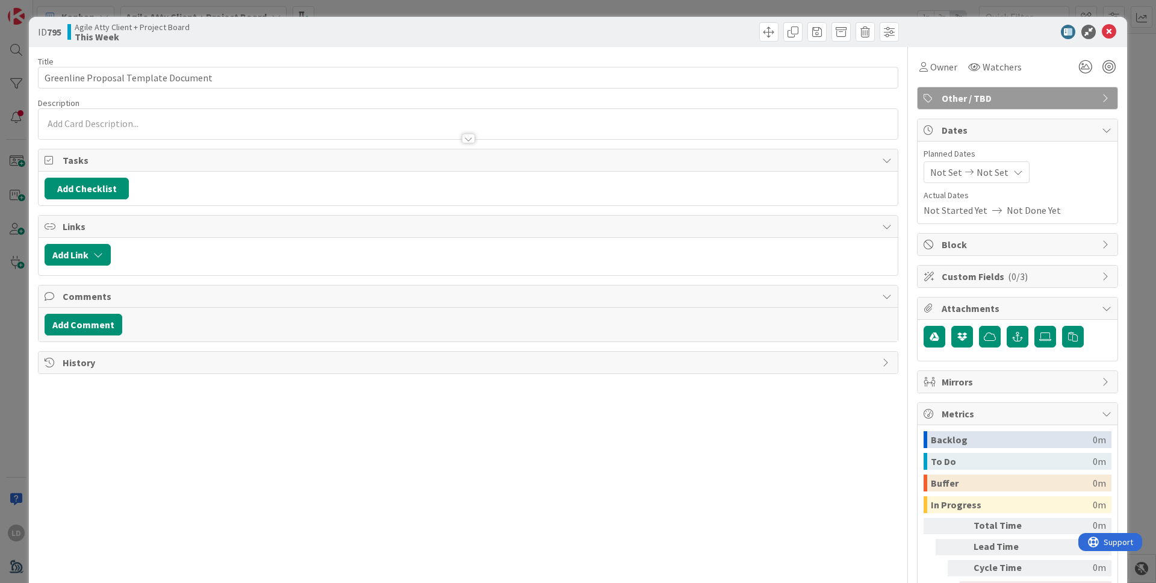
click at [98, 122] on div at bounding box center [468, 124] width 859 height 30
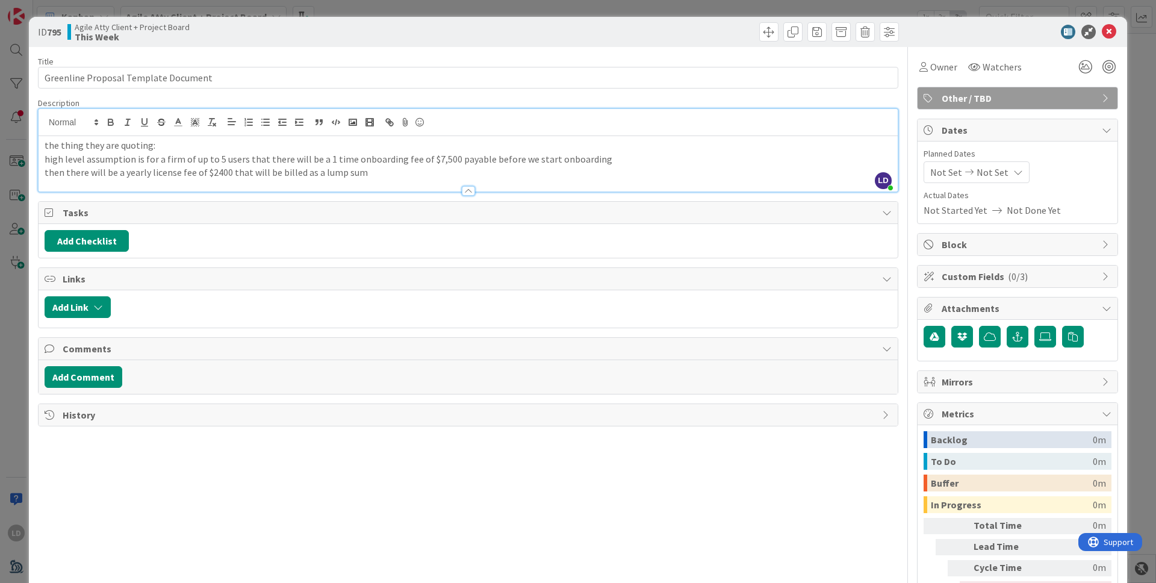
click at [212, 172] on p "then there will be a yearly license fee of $2400 that will be billed as a lump …" at bounding box center [468, 173] width 847 height 14
click at [368, 171] on p "then there will be a yearly license fee of $2,400 that will be billed as a lump…" at bounding box center [468, 173] width 847 height 14
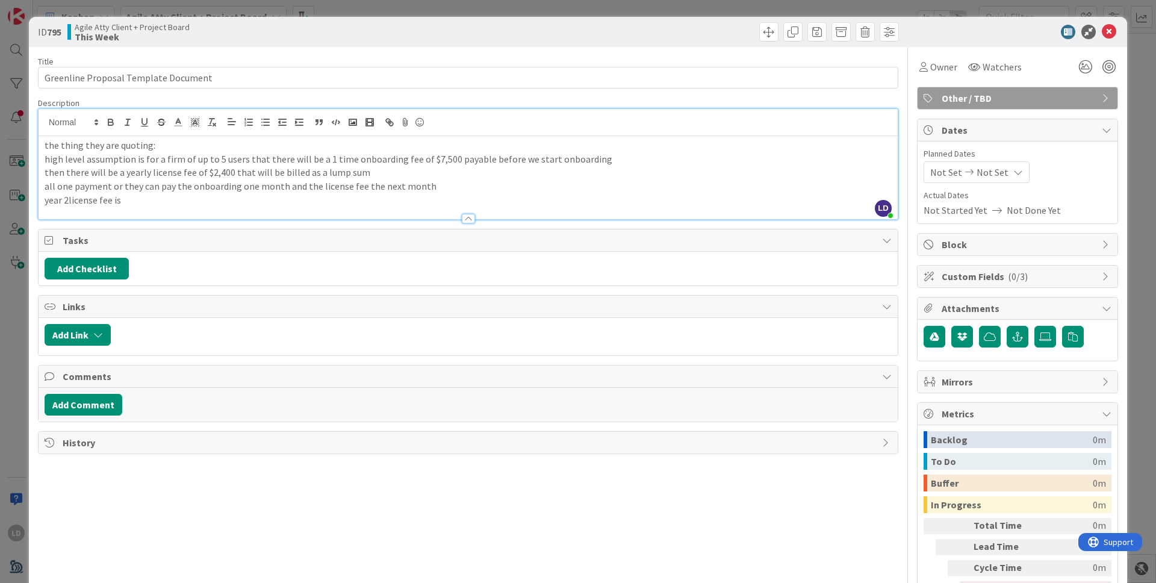
click at [68, 199] on p "year 2license fee is" at bounding box center [468, 200] width 847 height 14
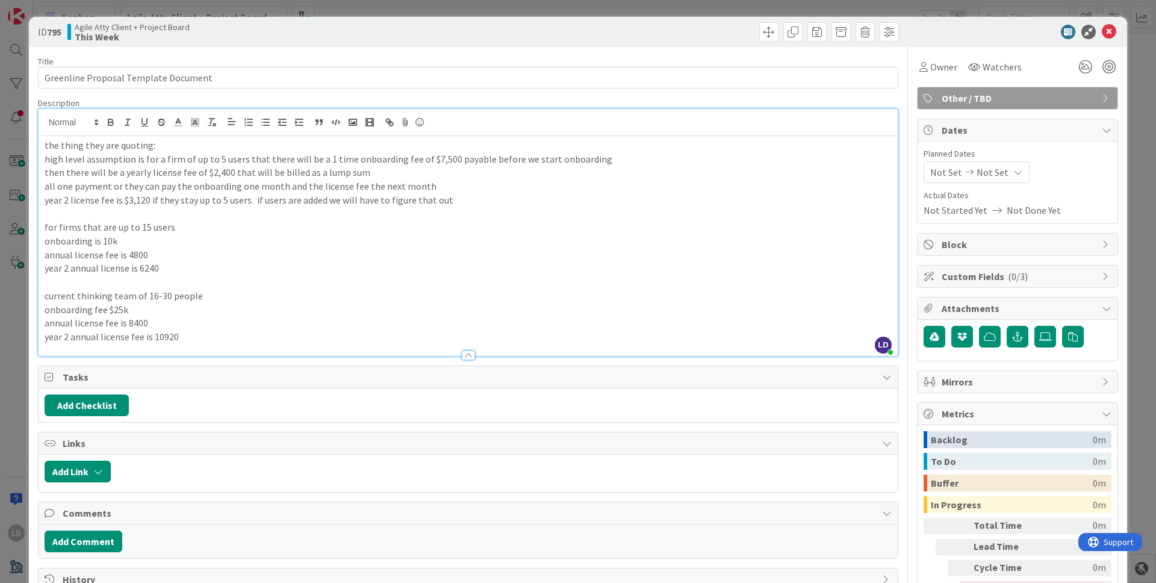
click at [126, 326] on p "annual license fee is 8400" at bounding box center [468, 323] width 847 height 14
click at [155, 337] on p "year 2 annual license fee is 10920" at bounding box center [468, 337] width 847 height 14
click at [260, 343] on div at bounding box center [468, 349] width 859 height 13
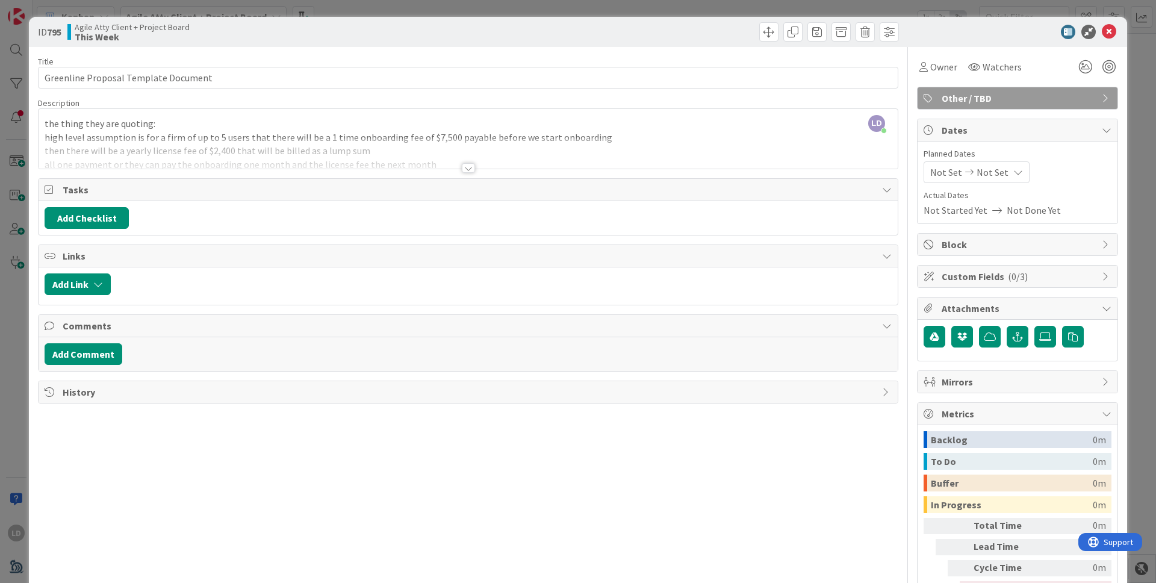
click at [467, 163] on div at bounding box center [468, 168] width 13 height 10
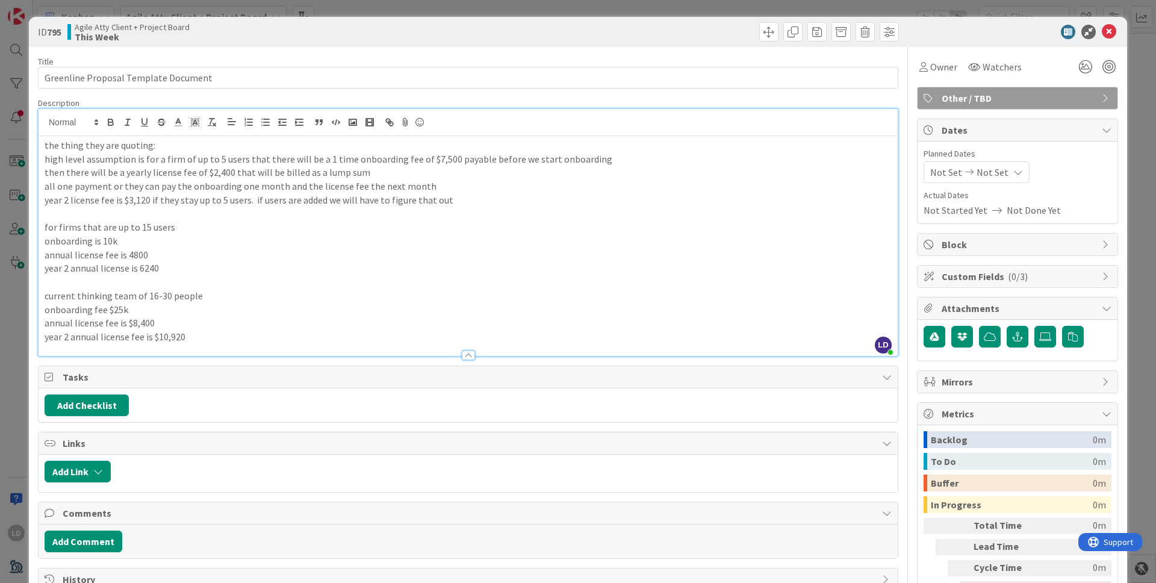
click at [249, 300] on p "current thinking team of 16-30 people" at bounding box center [468, 296] width 847 height 14
